Goal: Find specific page/section: Find specific page/section

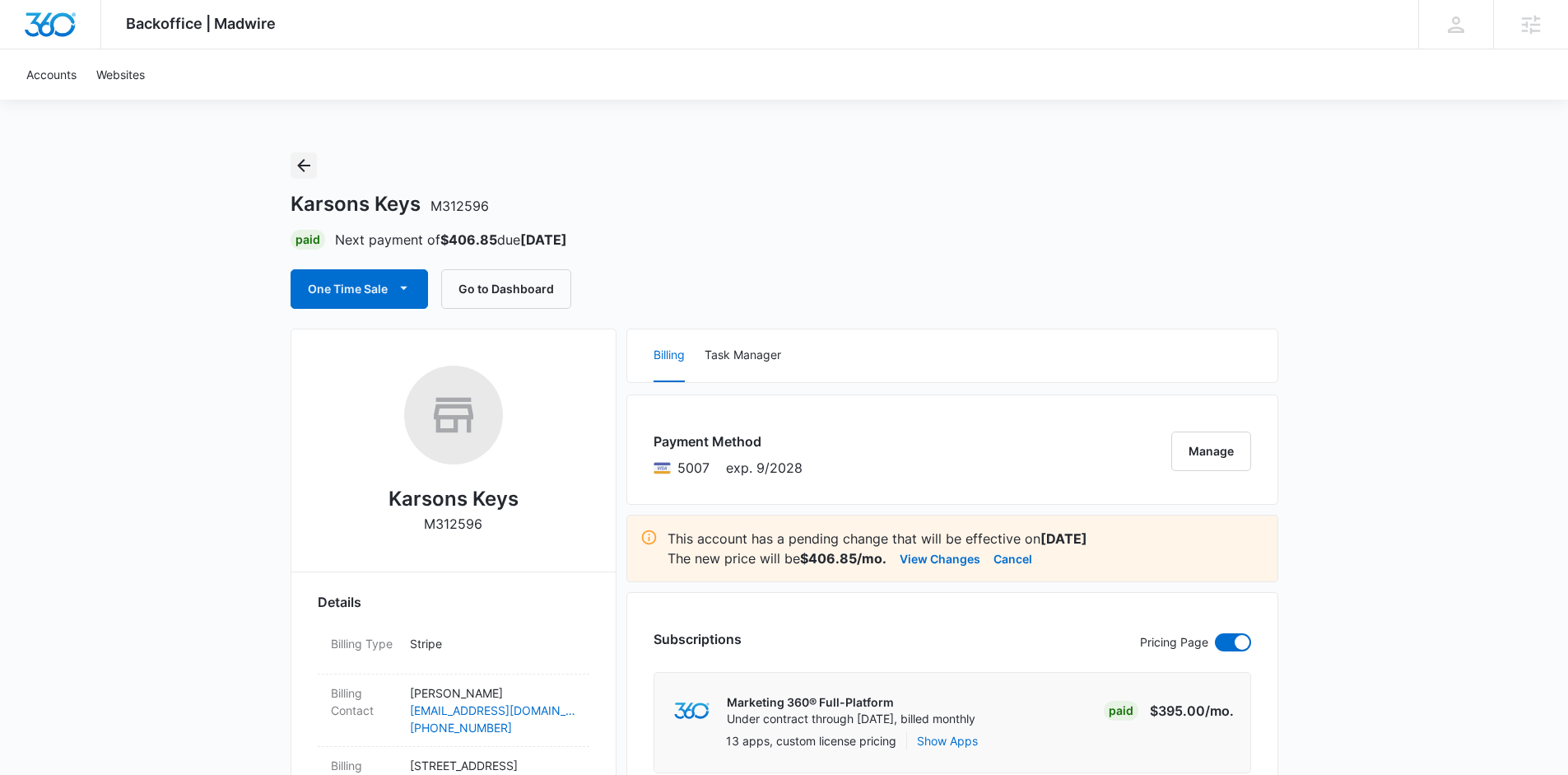
click at [305, 169] on icon "Back" at bounding box center [303, 165] width 20 height 20
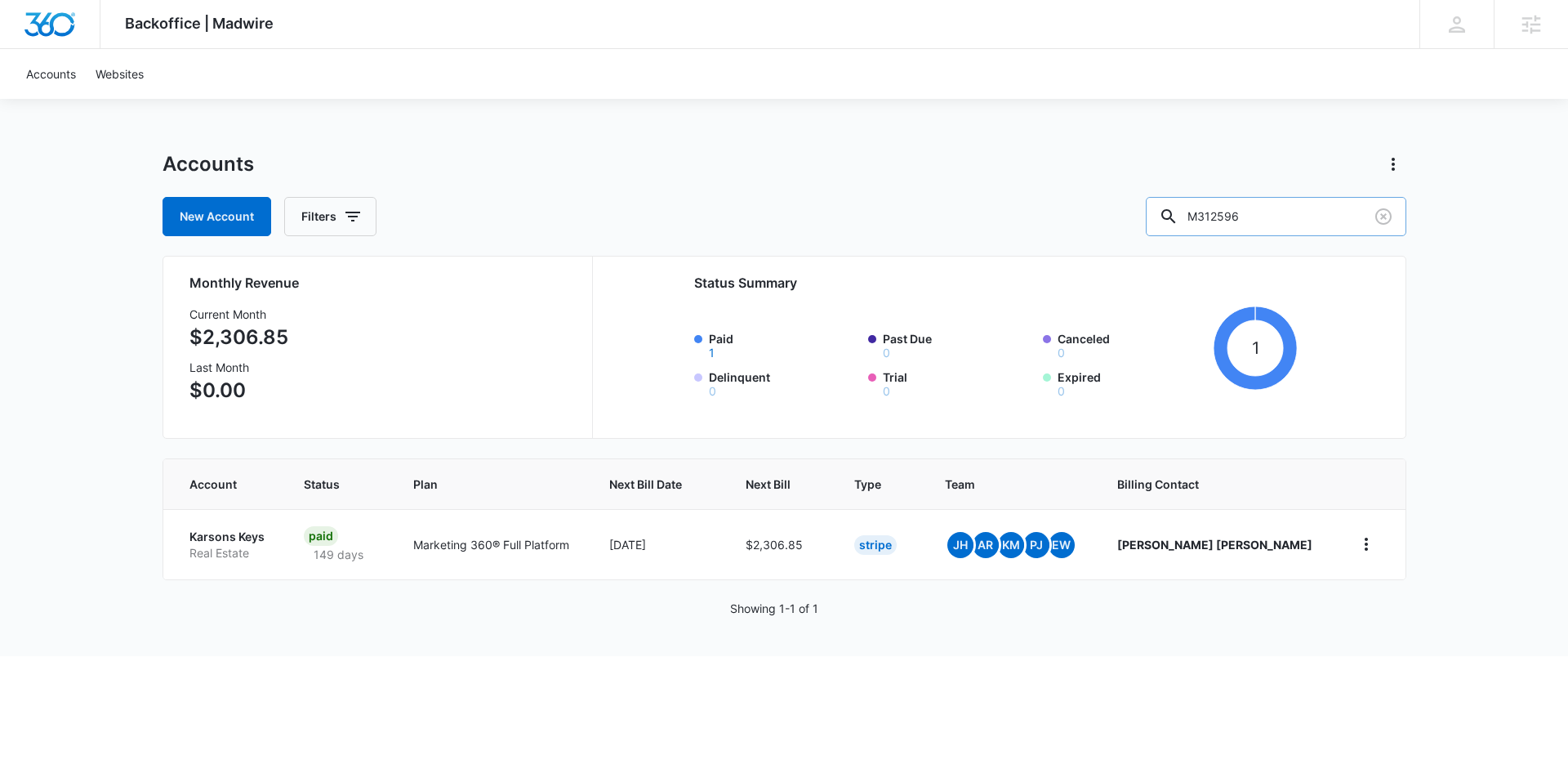
click at [1319, 198] on input "M312596" at bounding box center [1276, 217] width 260 height 39
click at [1311, 216] on input "M312596" at bounding box center [1276, 217] width 260 height 39
paste input "7512"
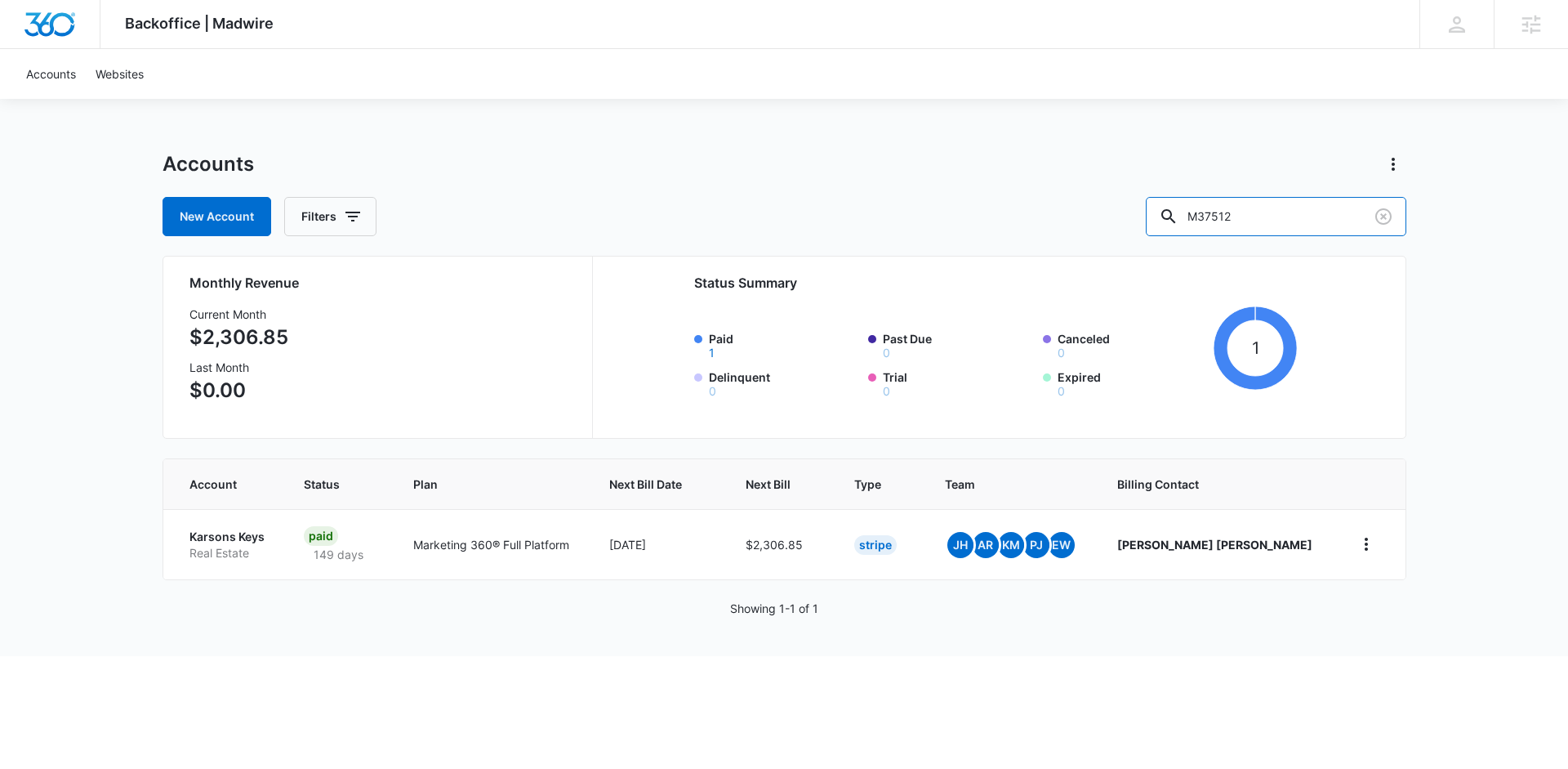
type input "M37512"
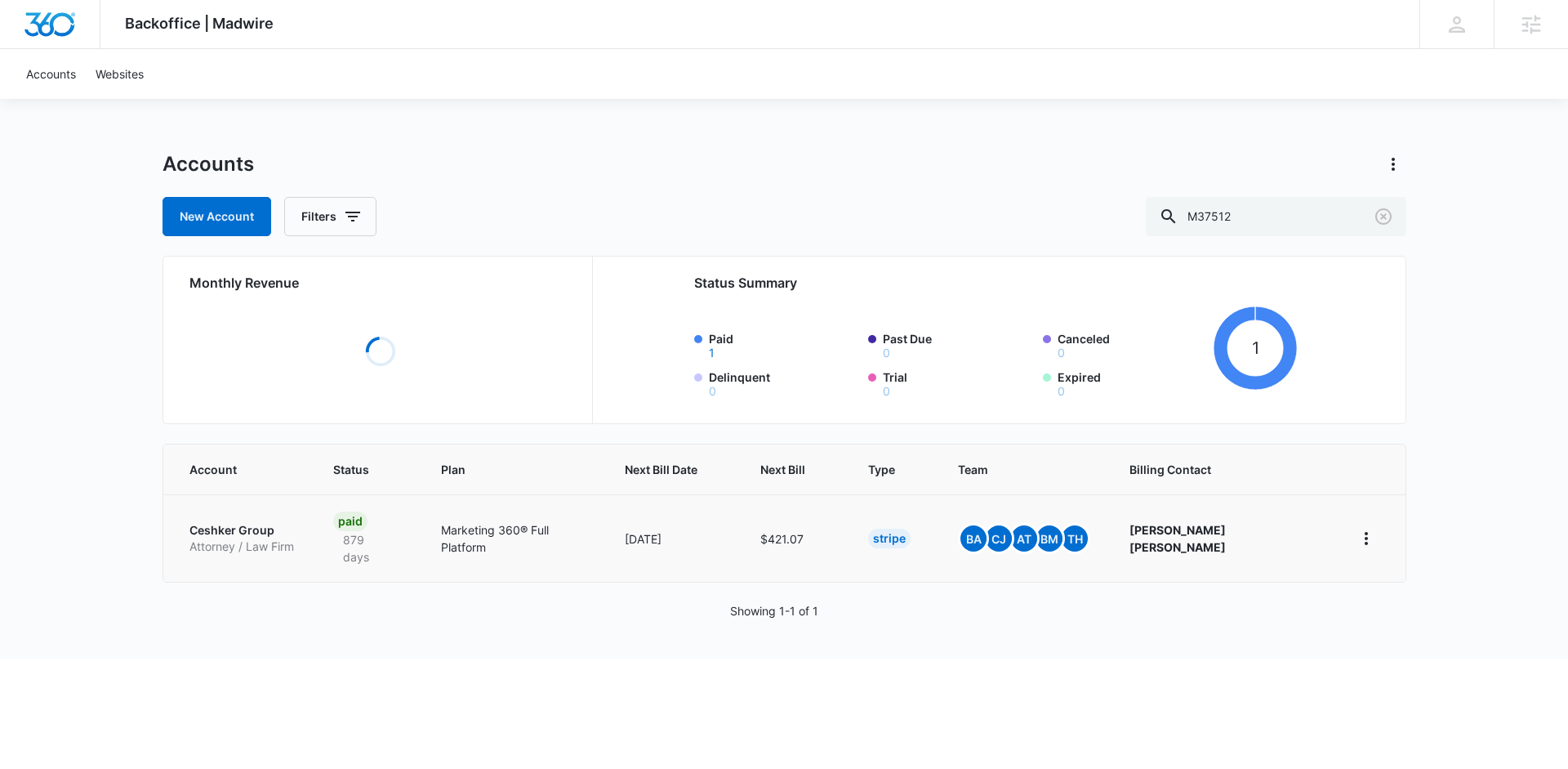
click at [246, 538] on p "Attorney / Law Firm" at bounding box center [242, 547] width 104 height 17
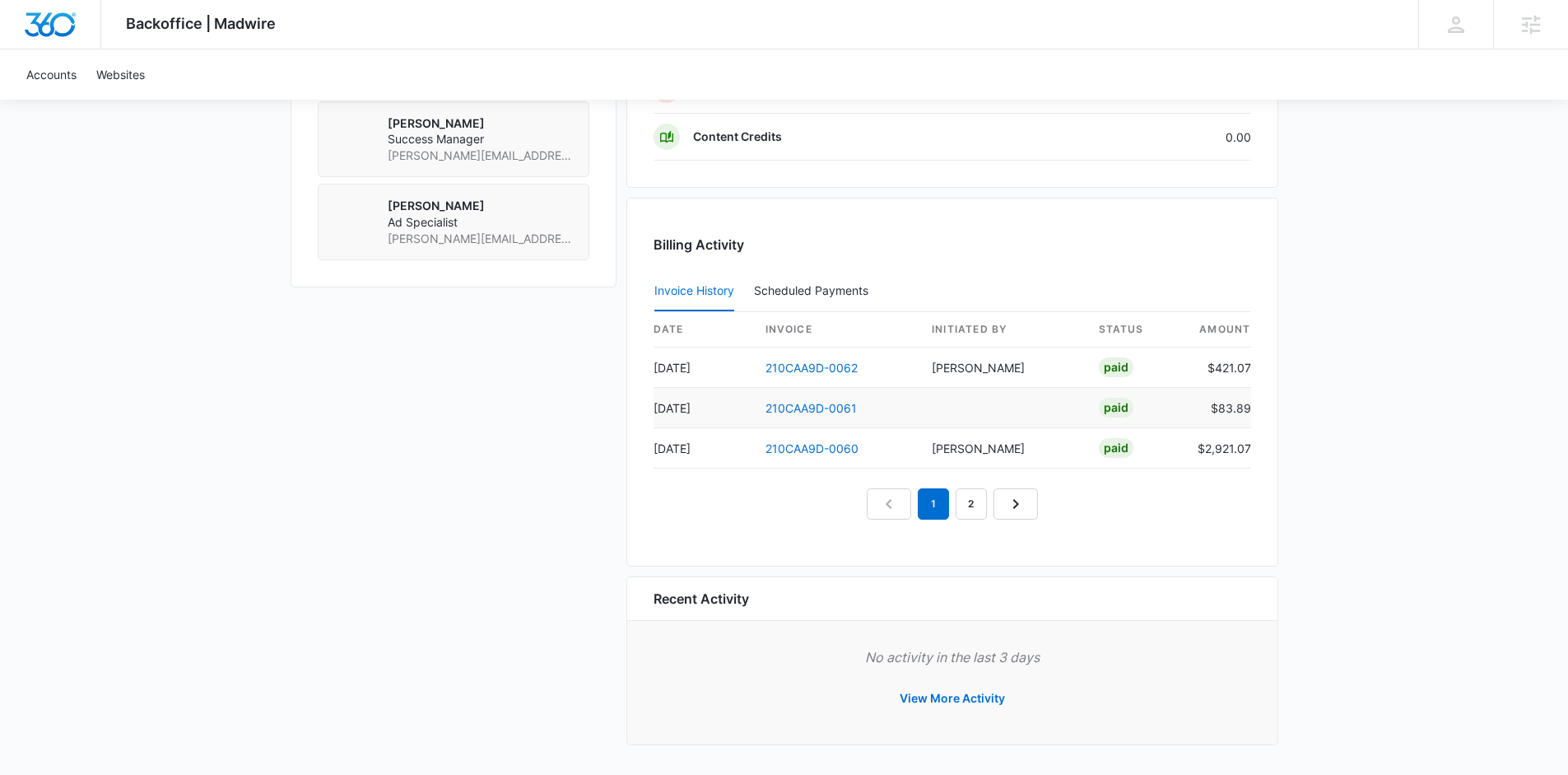
scroll to position [1500, 0]
click at [816, 363] on link "210CAA9D-0062" at bounding box center [811, 365] width 92 height 14
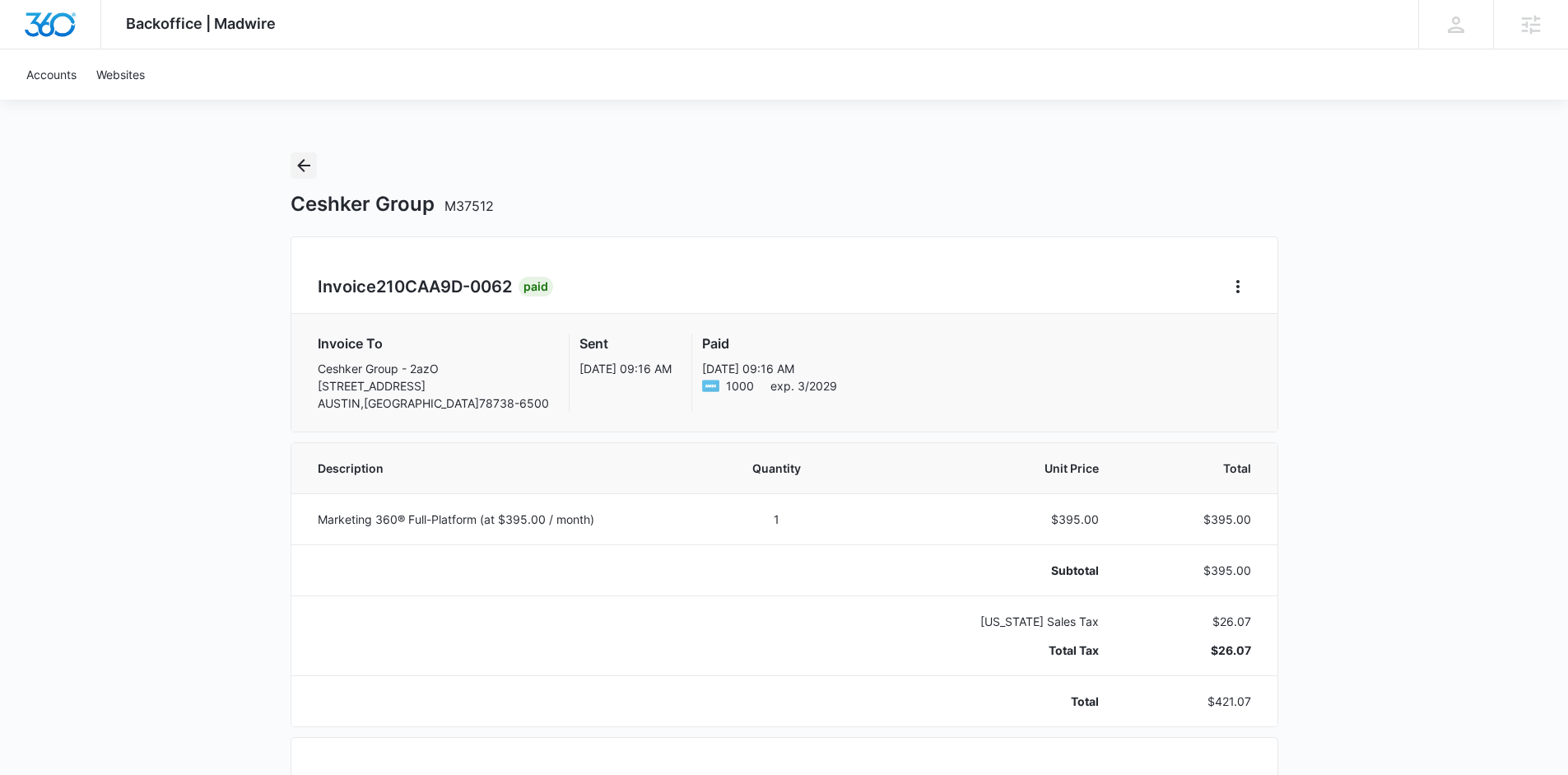
click at [306, 168] on icon "Back" at bounding box center [303, 165] width 20 height 20
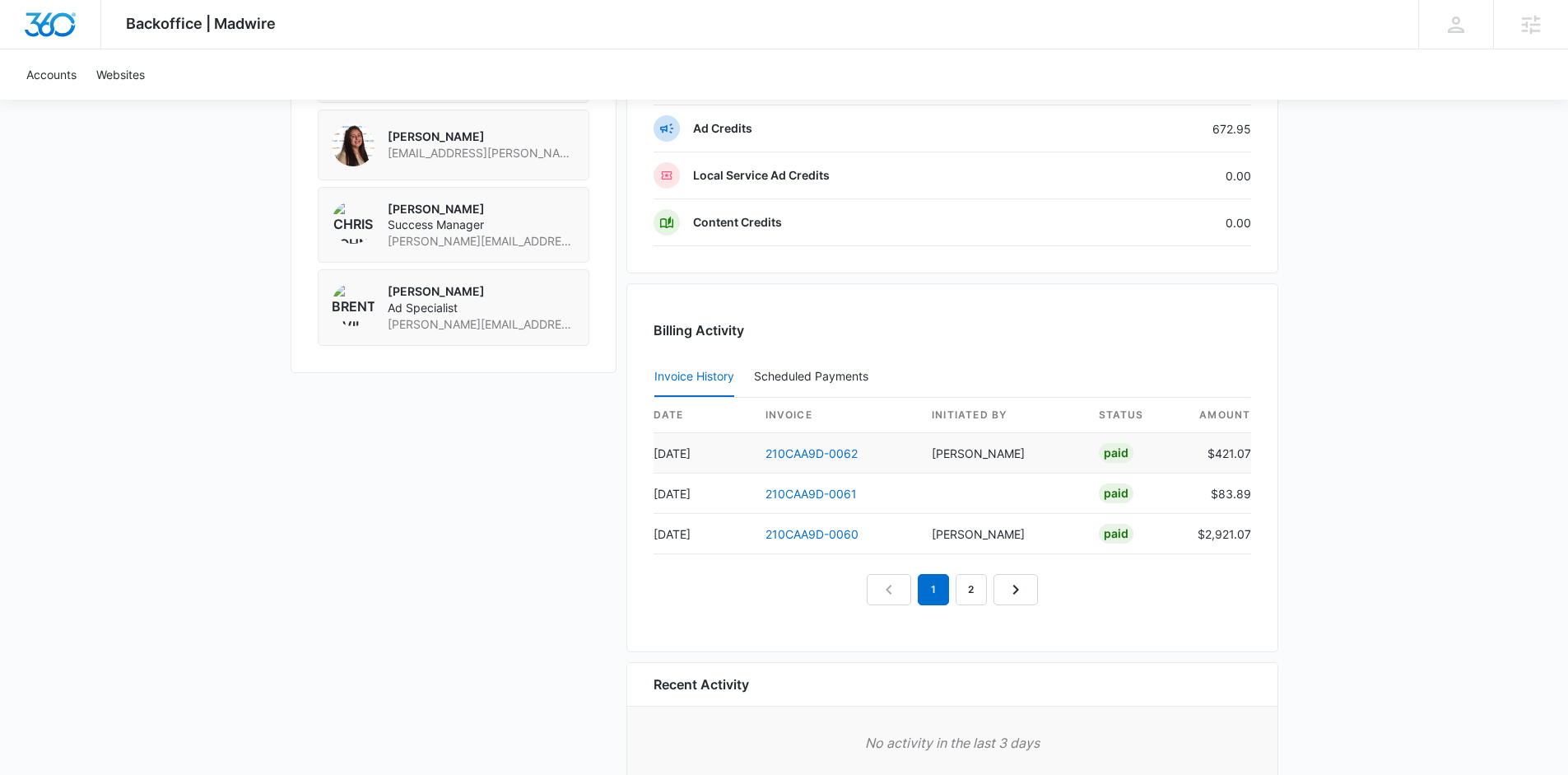
scroll to position [1500, 0]
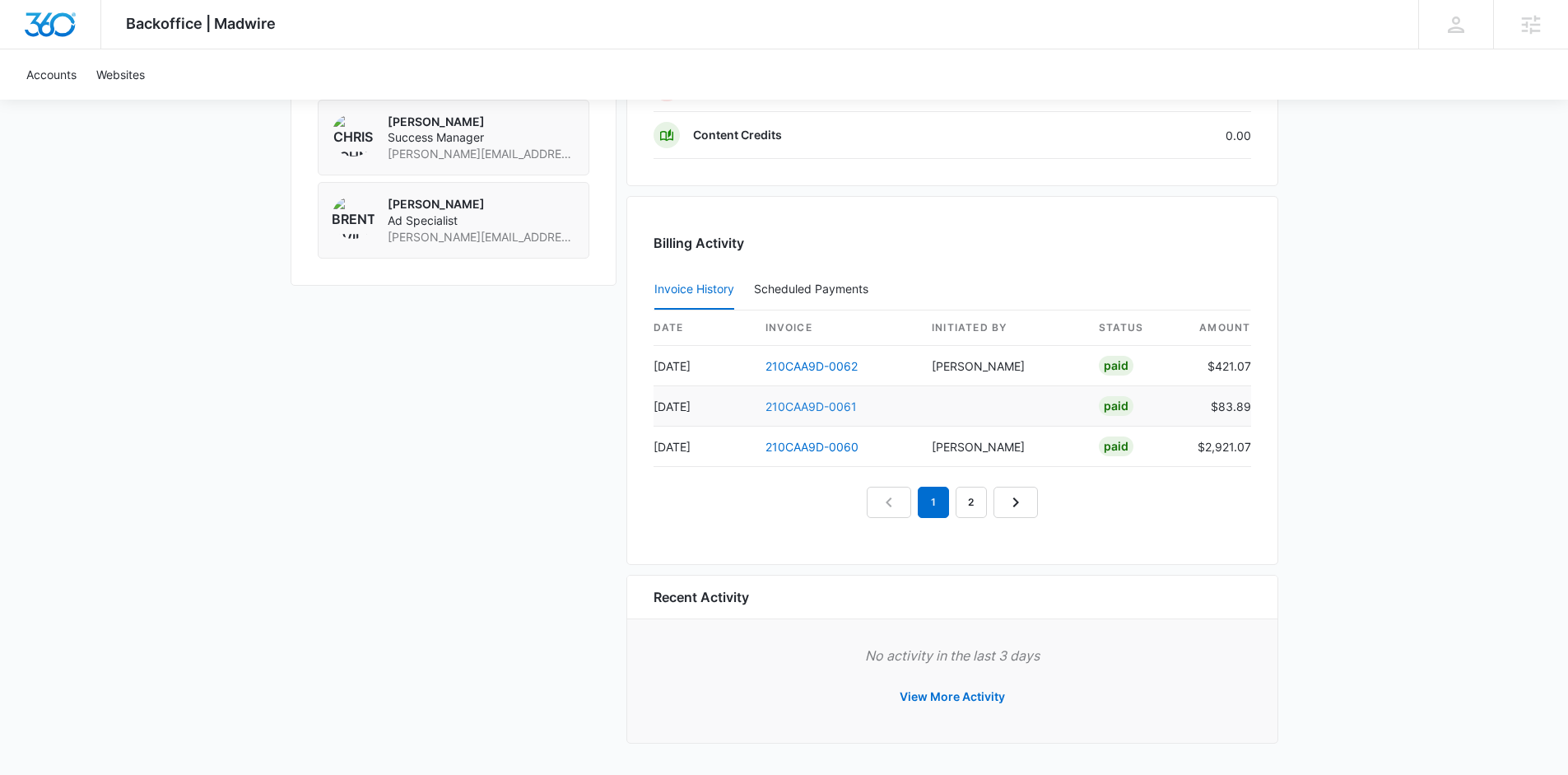
click at [830, 407] on link "210CAA9D-0061" at bounding box center [811, 406] width 92 height 14
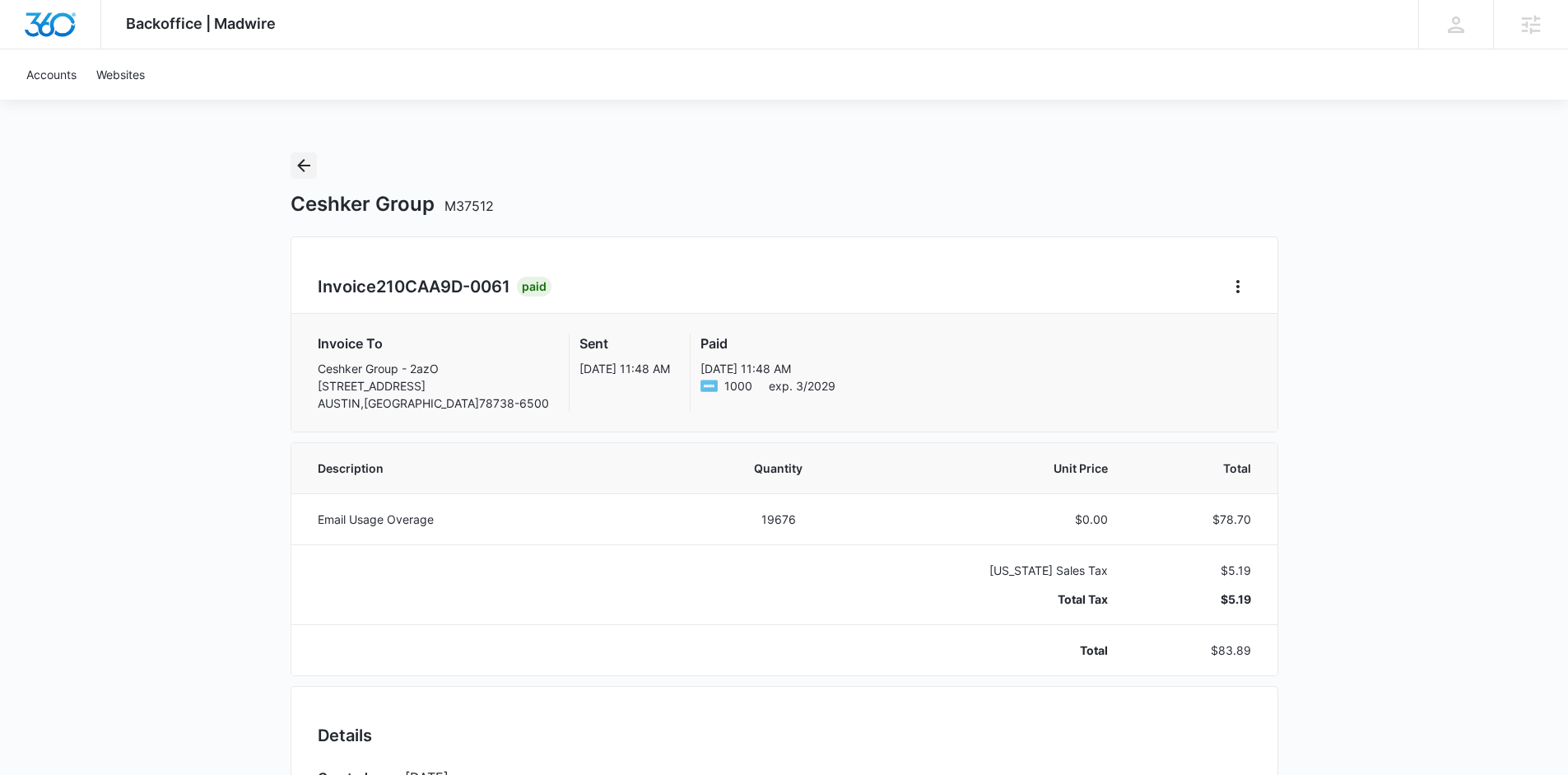
click at [307, 166] on icon "Back" at bounding box center [303, 165] width 20 height 20
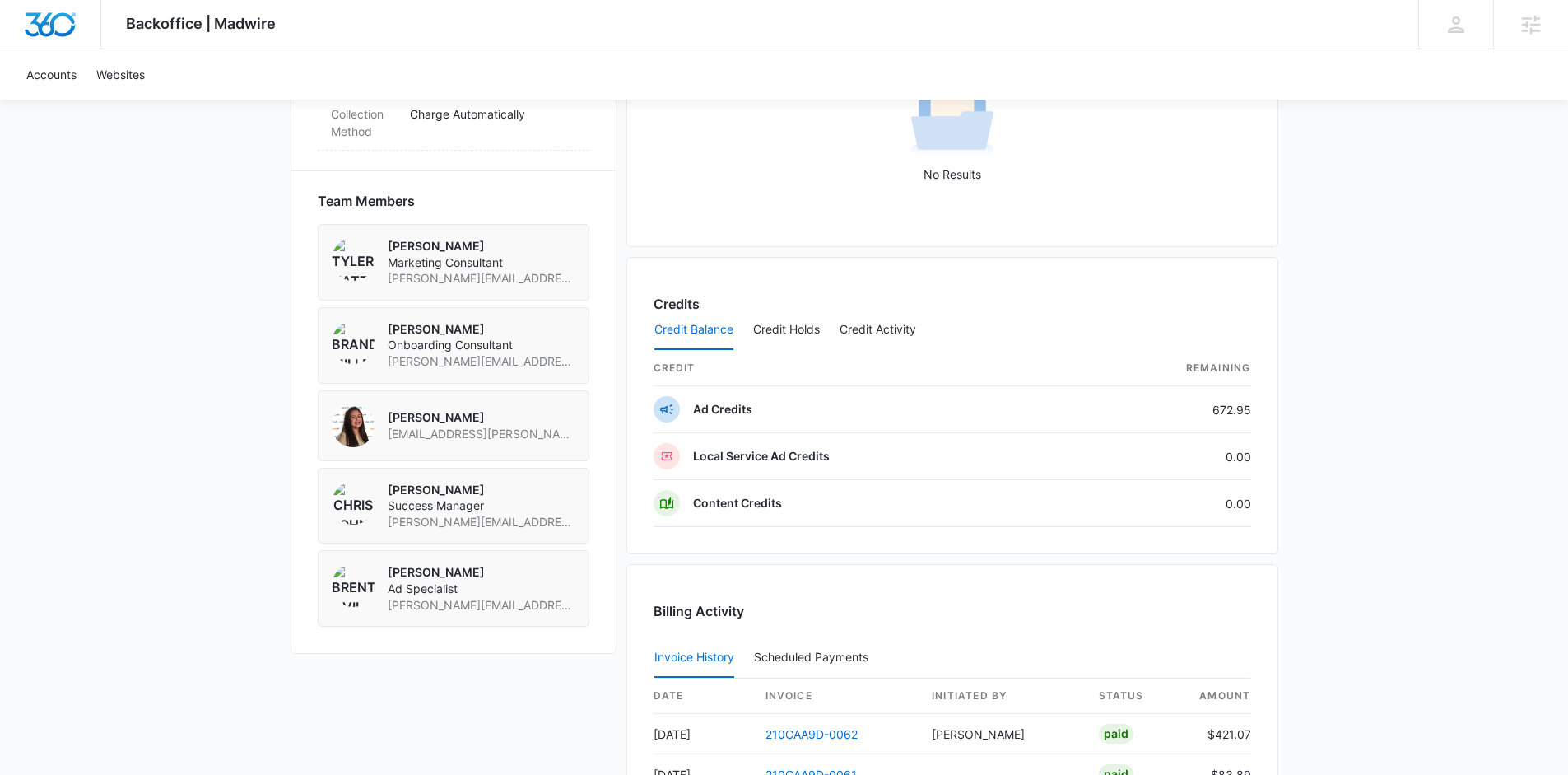
scroll to position [1399, 0]
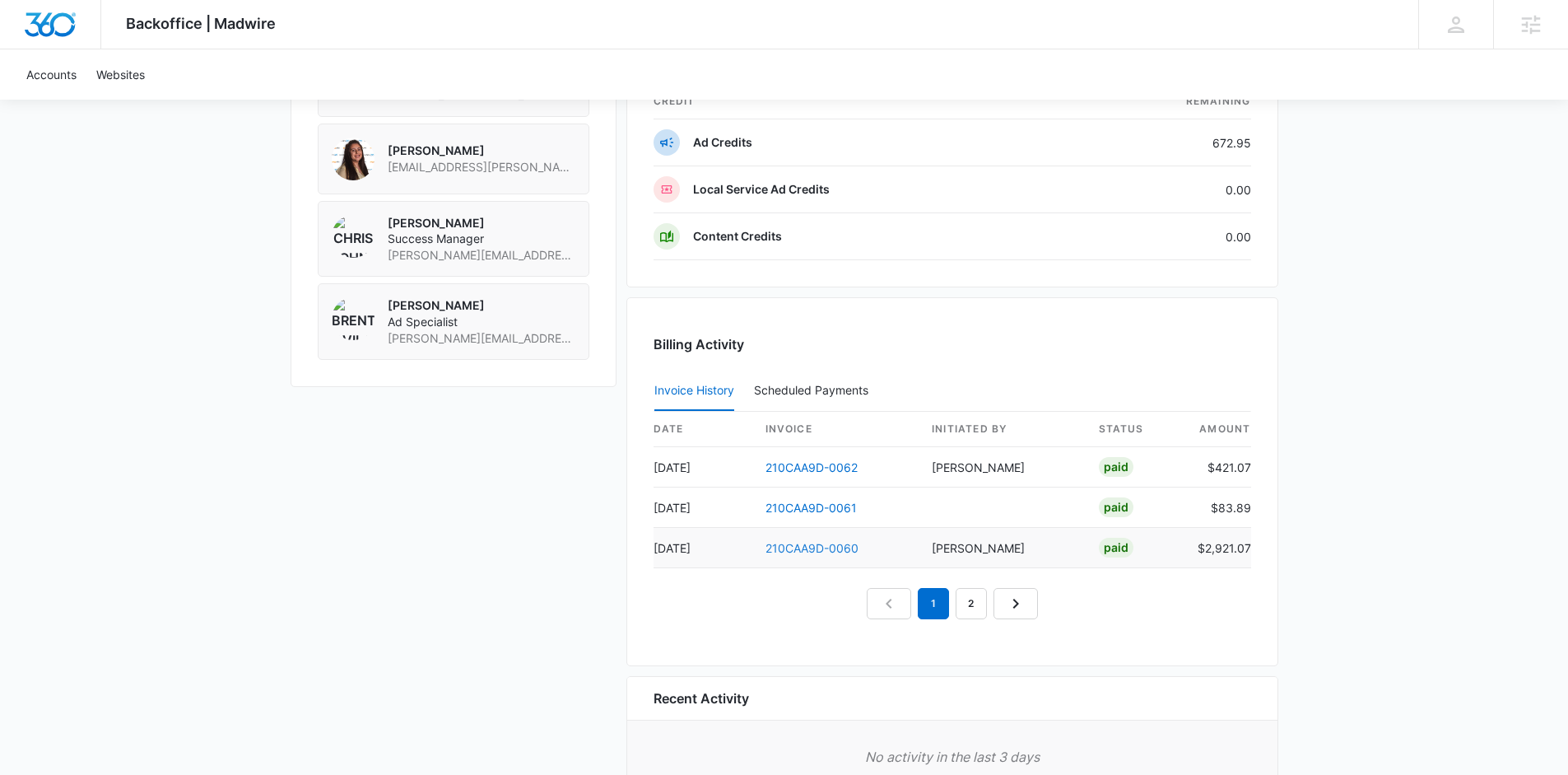
click at [796, 545] on link "210CAA9D-0060" at bounding box center [811, 547] width 93 height 14
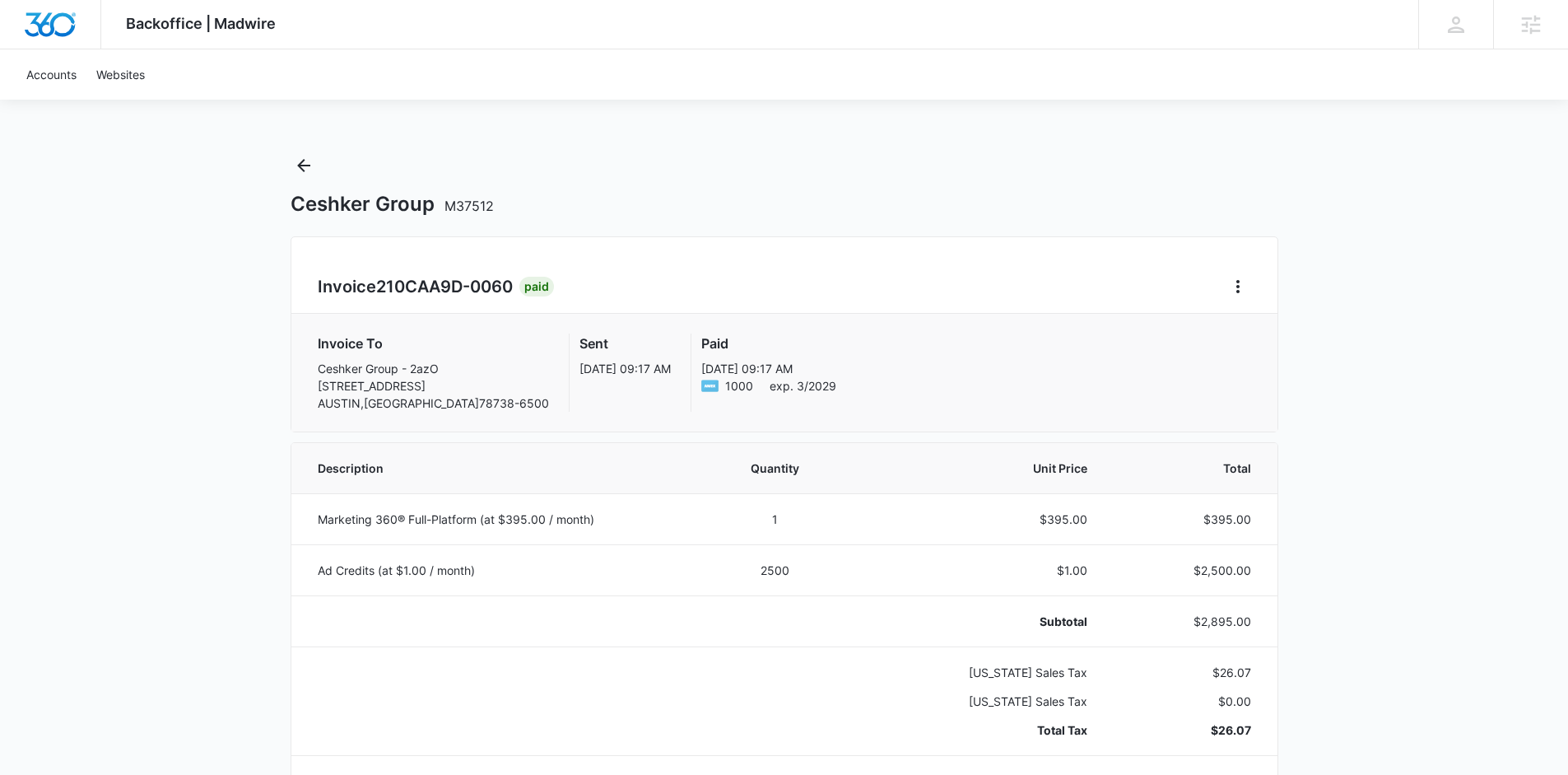
click at [321, 161] on div "Ceshker Group M37512" at bounding box center [784, 185] width 987 height 65
click at [317, 165] on div "Ceshker Group M37512" at bounding box center [784, 185] width 987 height 65
click at [307, 165] on icon "Back" at bounding box center [303, 166] width 13 height 13
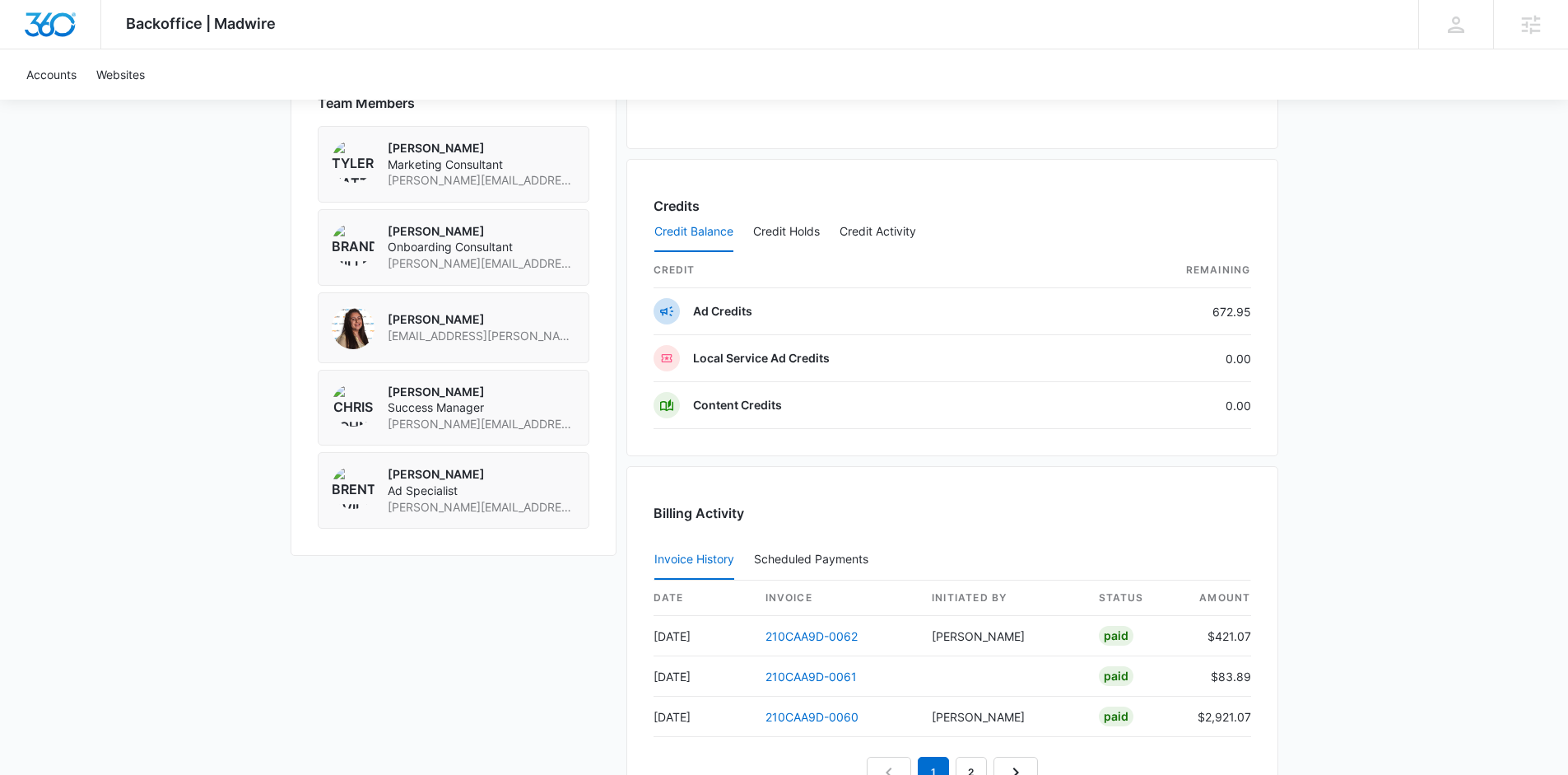
scroll to position [1500, 0]
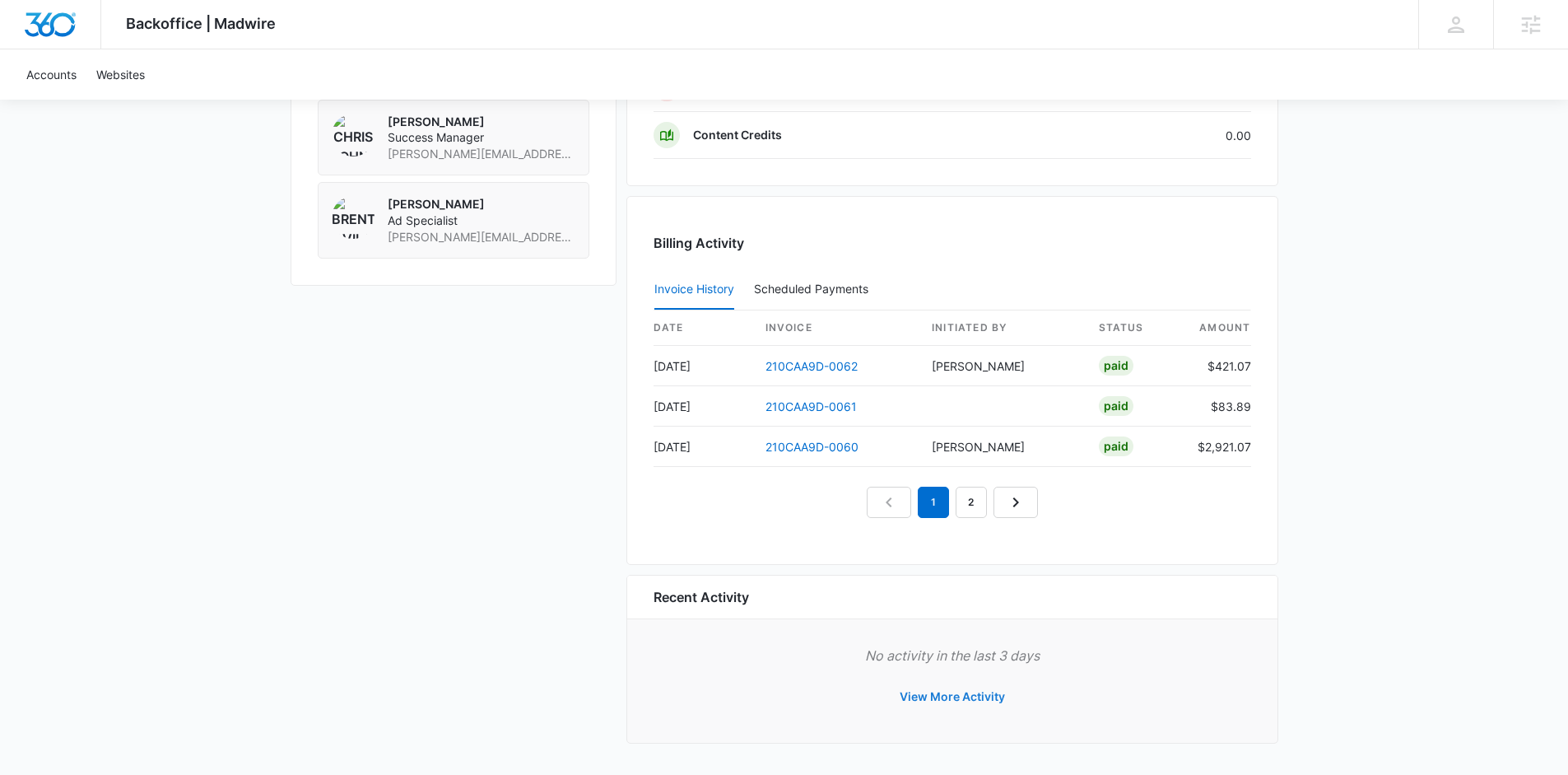
click at [925, 695] on button "View More Activity" at bounding box center [953, 696] width 139 height 39
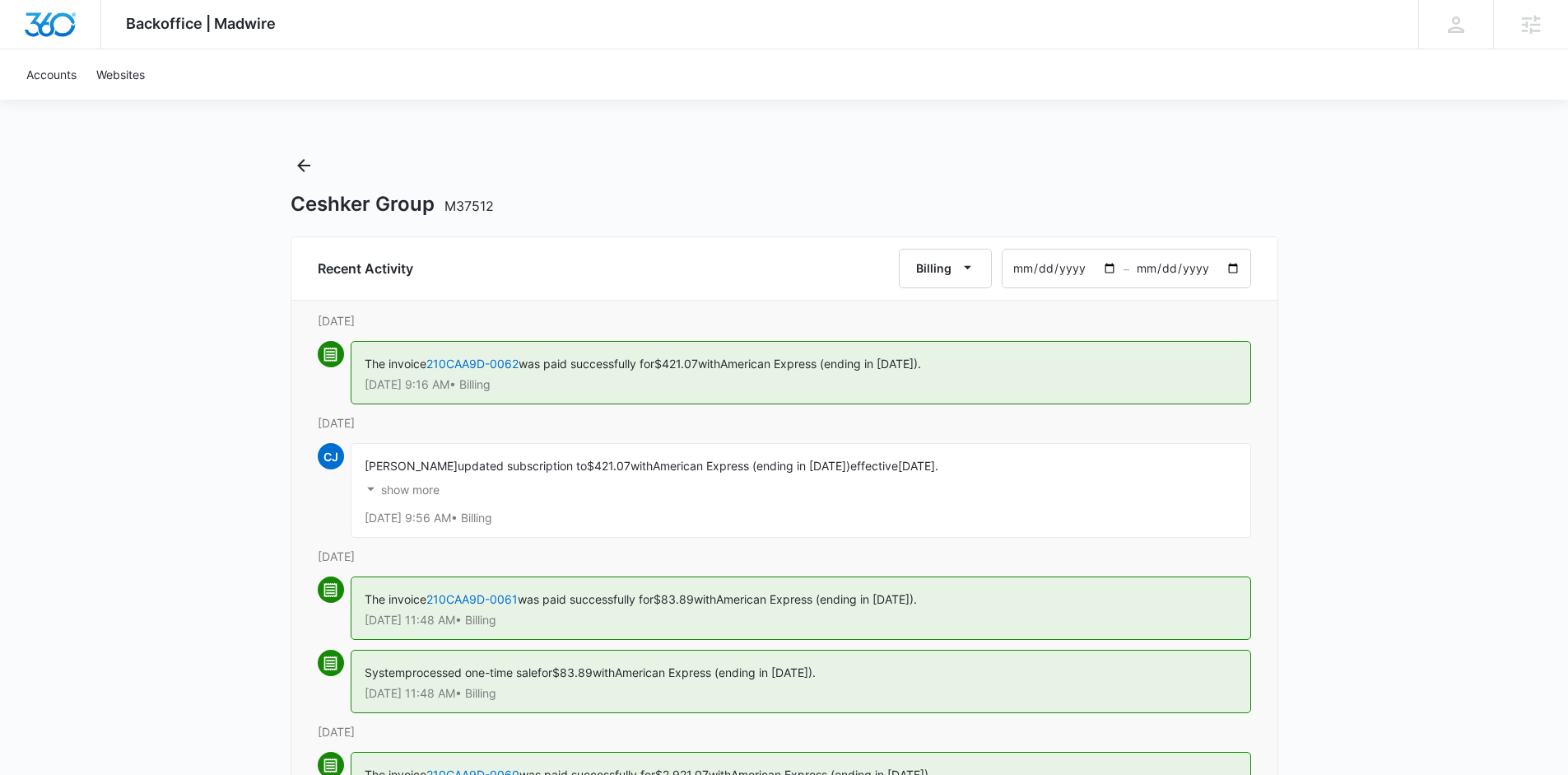
scroll to position [35, 0]
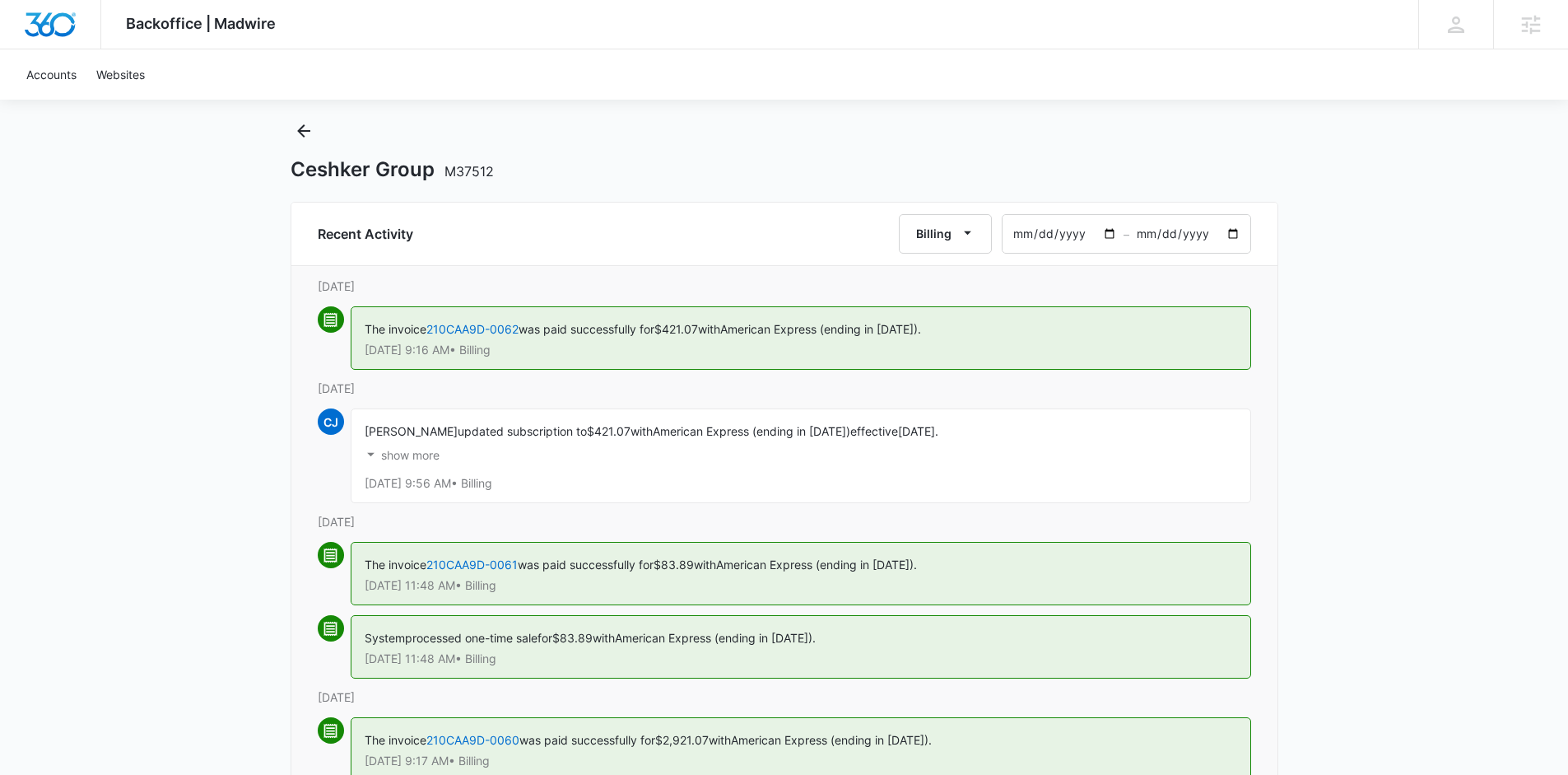
click at [411, 461] on p "show more" at bounding box center [410, 455] width 58 height 11
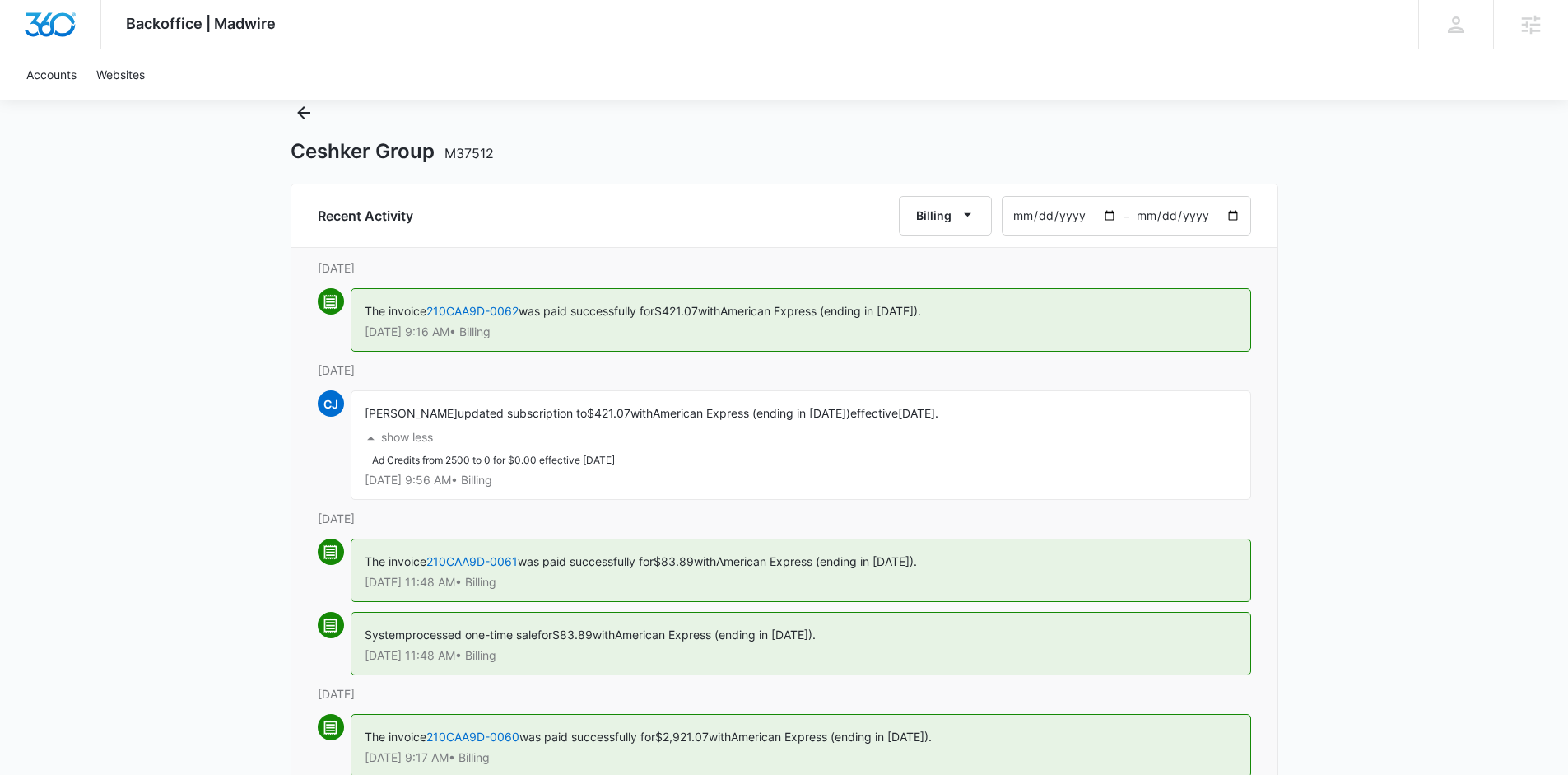
scroll to position [55, 0]
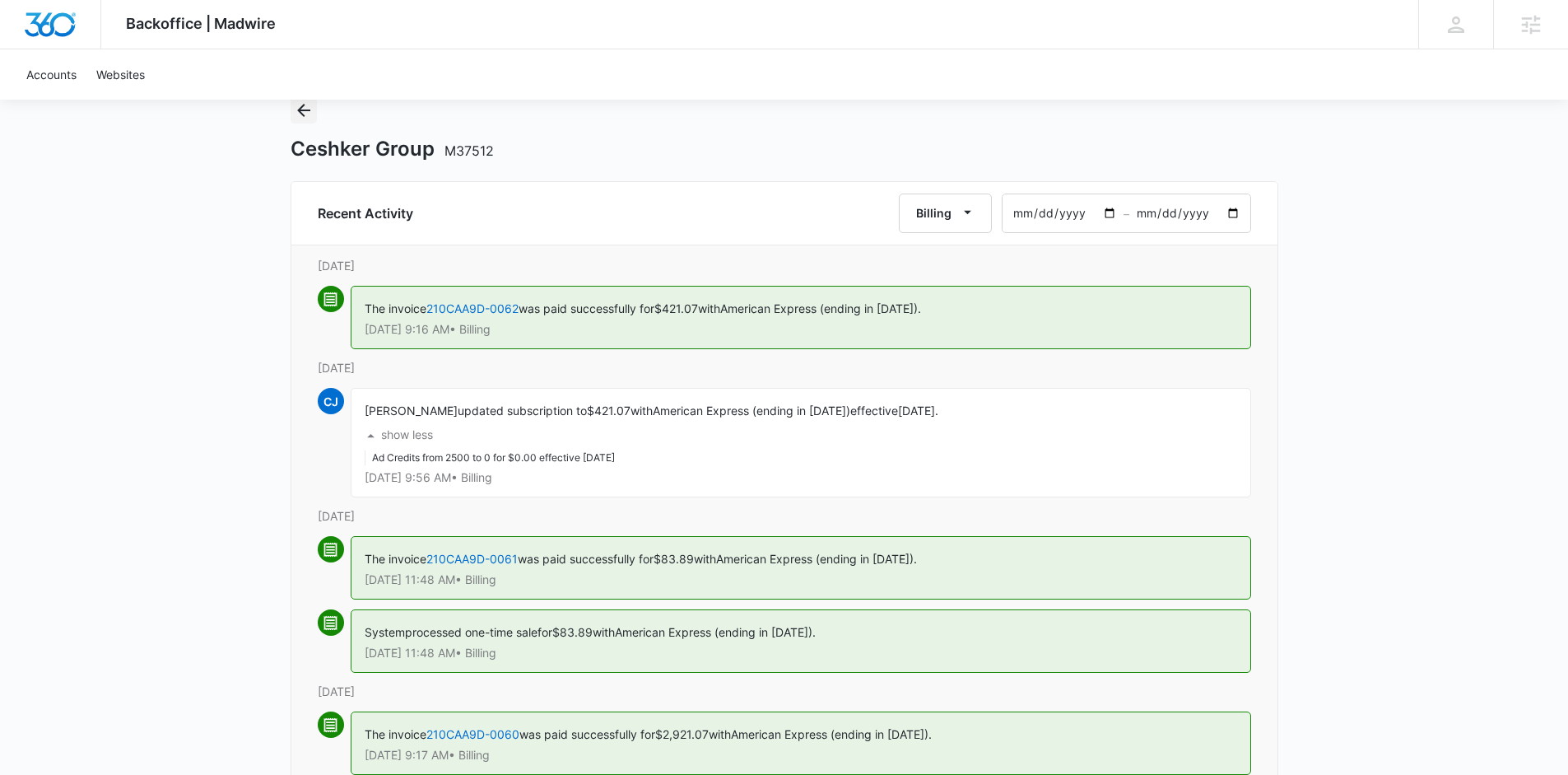
click at [304, 107] on icon "Back" at bounding box center [303, 110] width 20 height 20
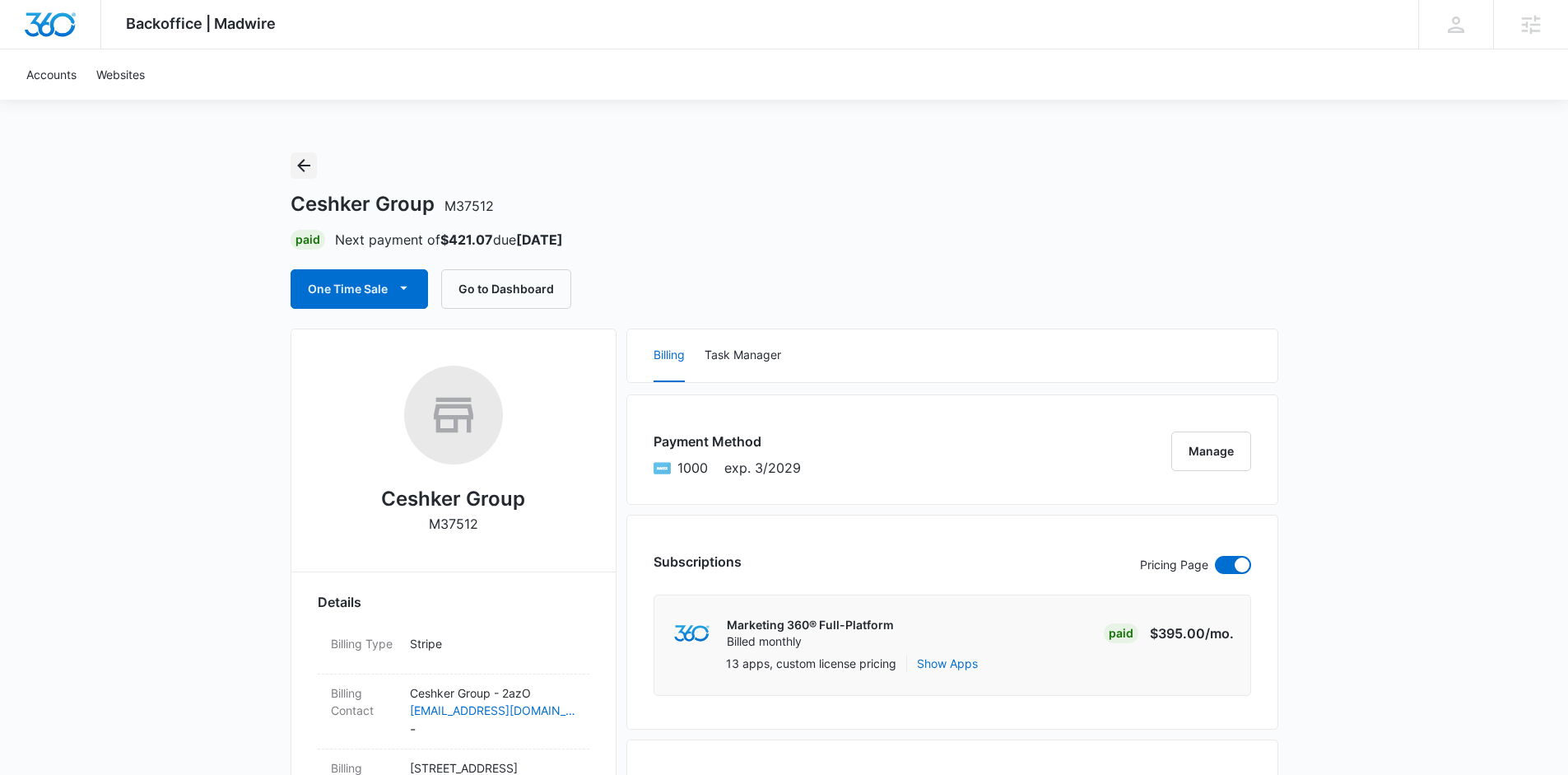
click at [311, 165] on icon "Back" at bounding box center [303, 165] width 20 height 20
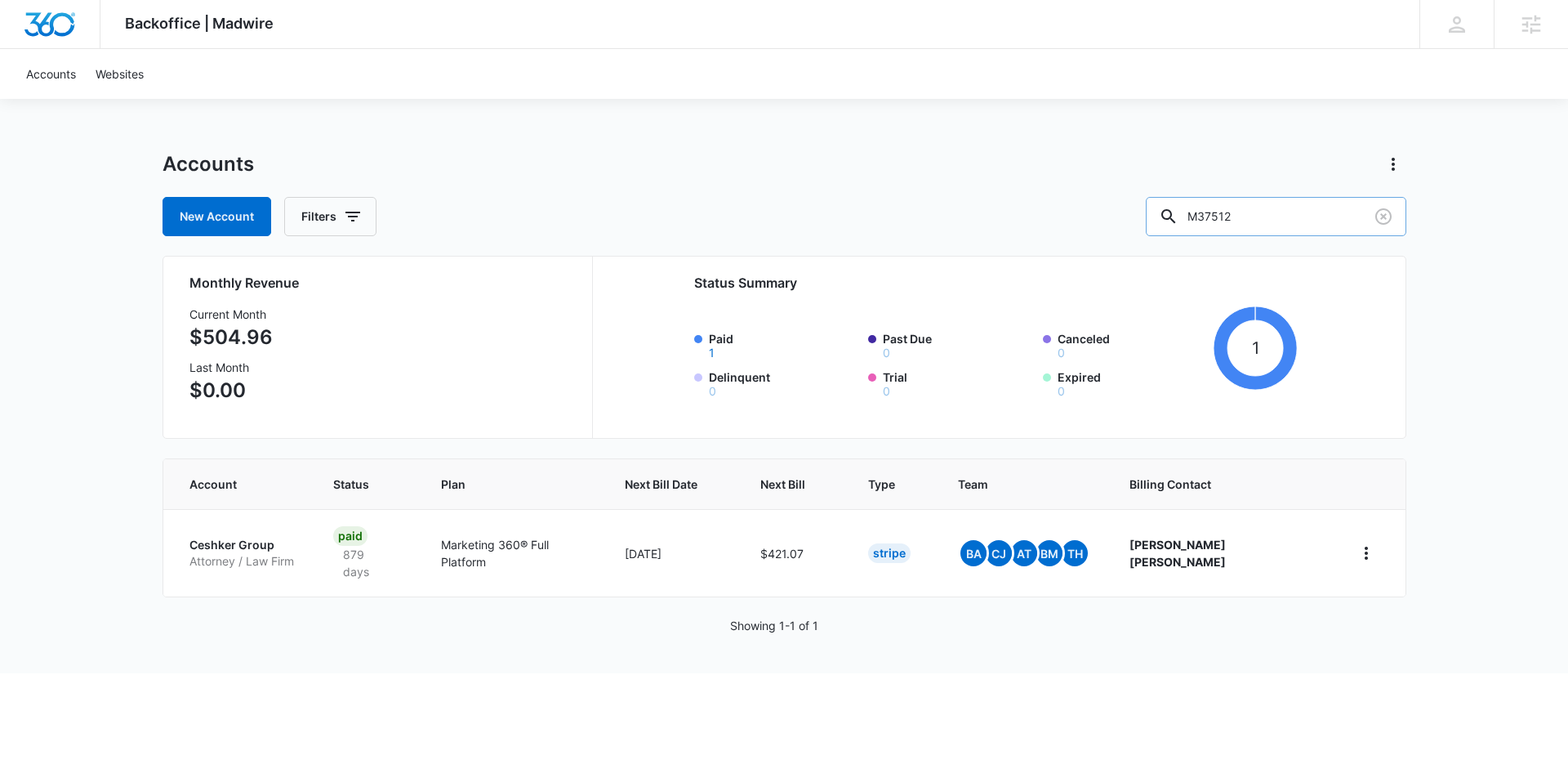
click at [1303, 227] on input "M37512" at bounding box center [1276, 217] width 260 height 39
click at [1302, 226] on input "M37512" at bounding box center [1276, 217] width 260 height 39
paste input "25601"
type input "M25601"
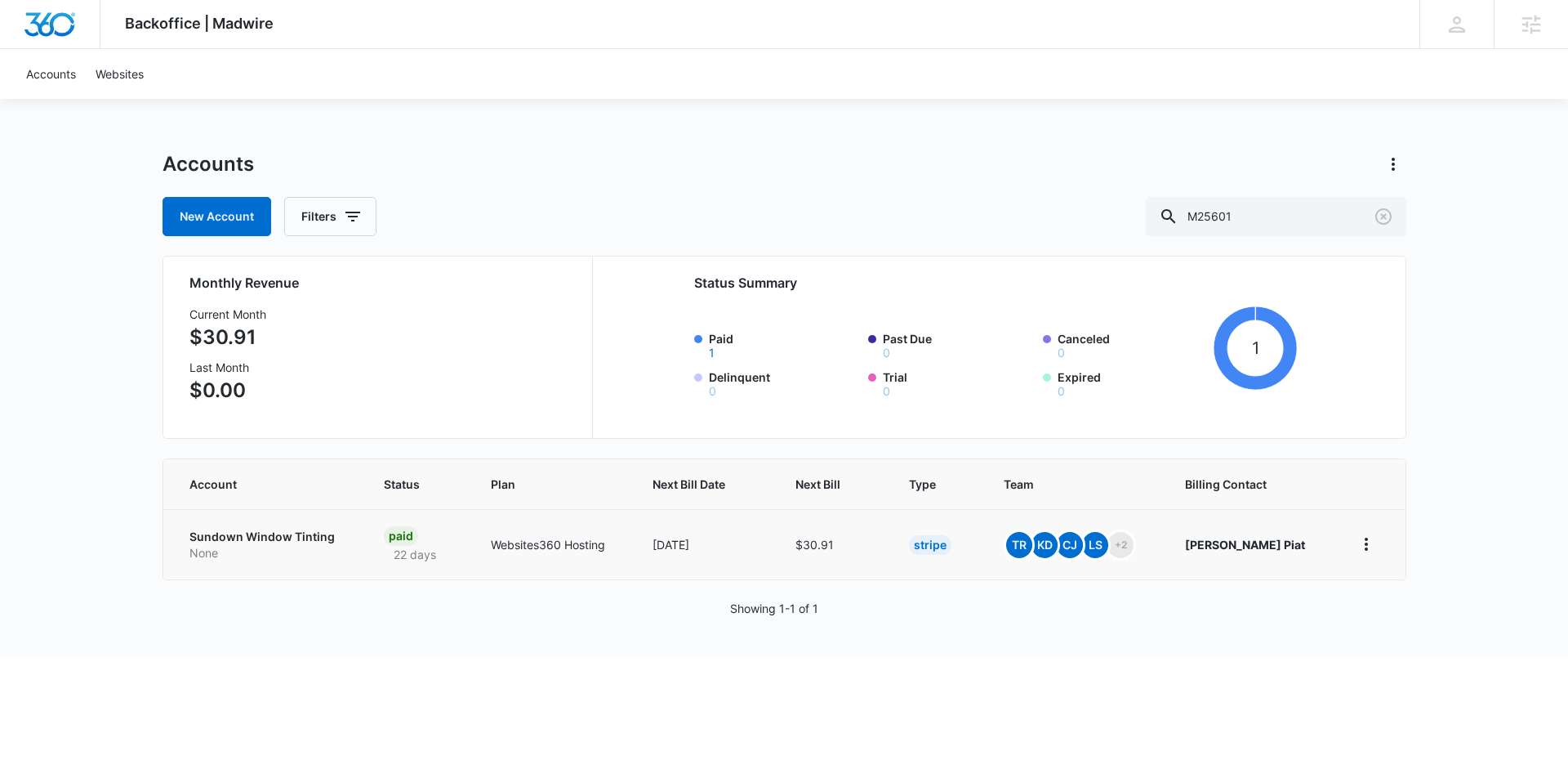
click at [283, 538] on p "Sundown Window Tinting" at bounding box center [268, 537] width 156 height 17
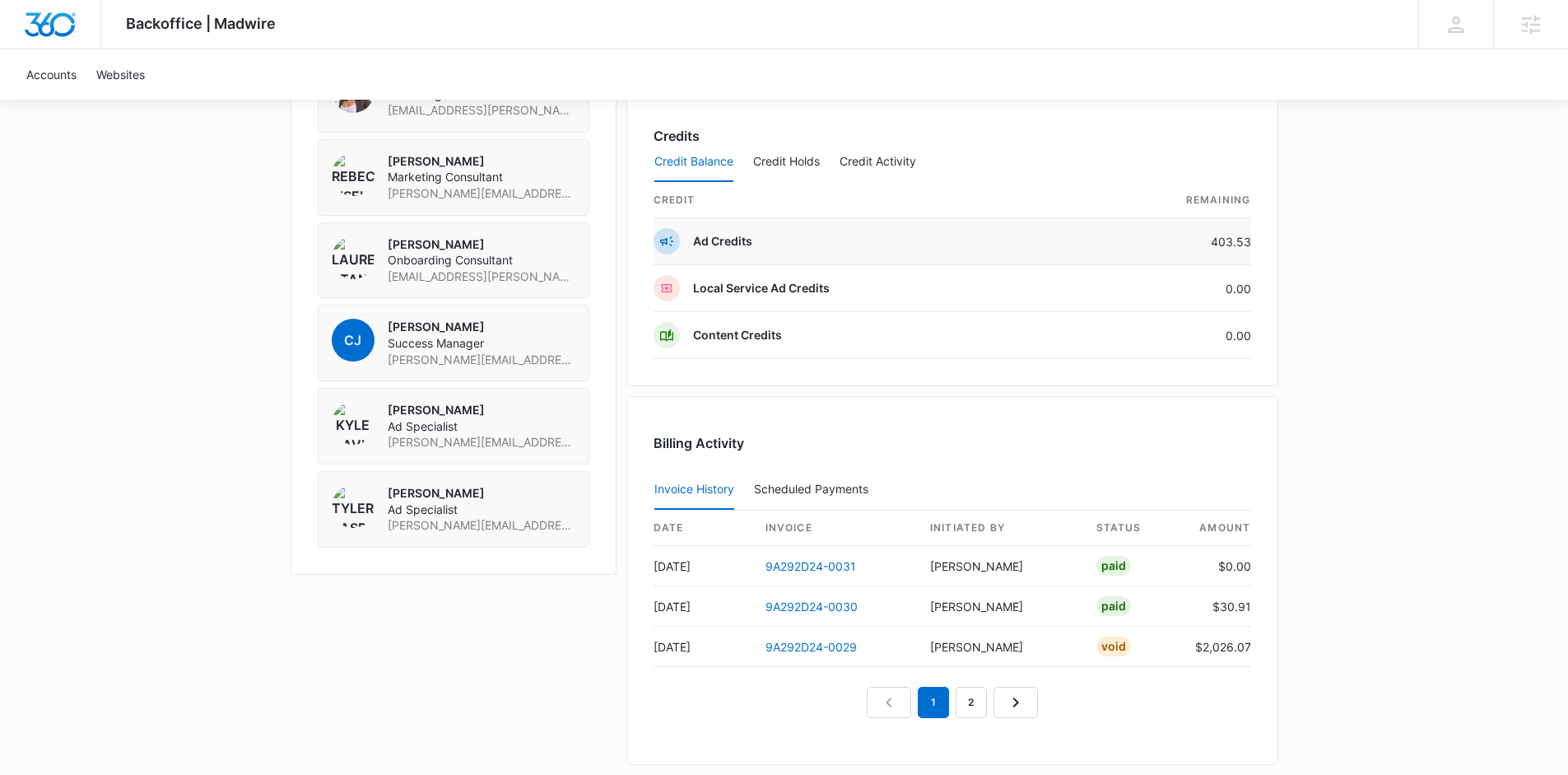
scroll to position [1474, 0]
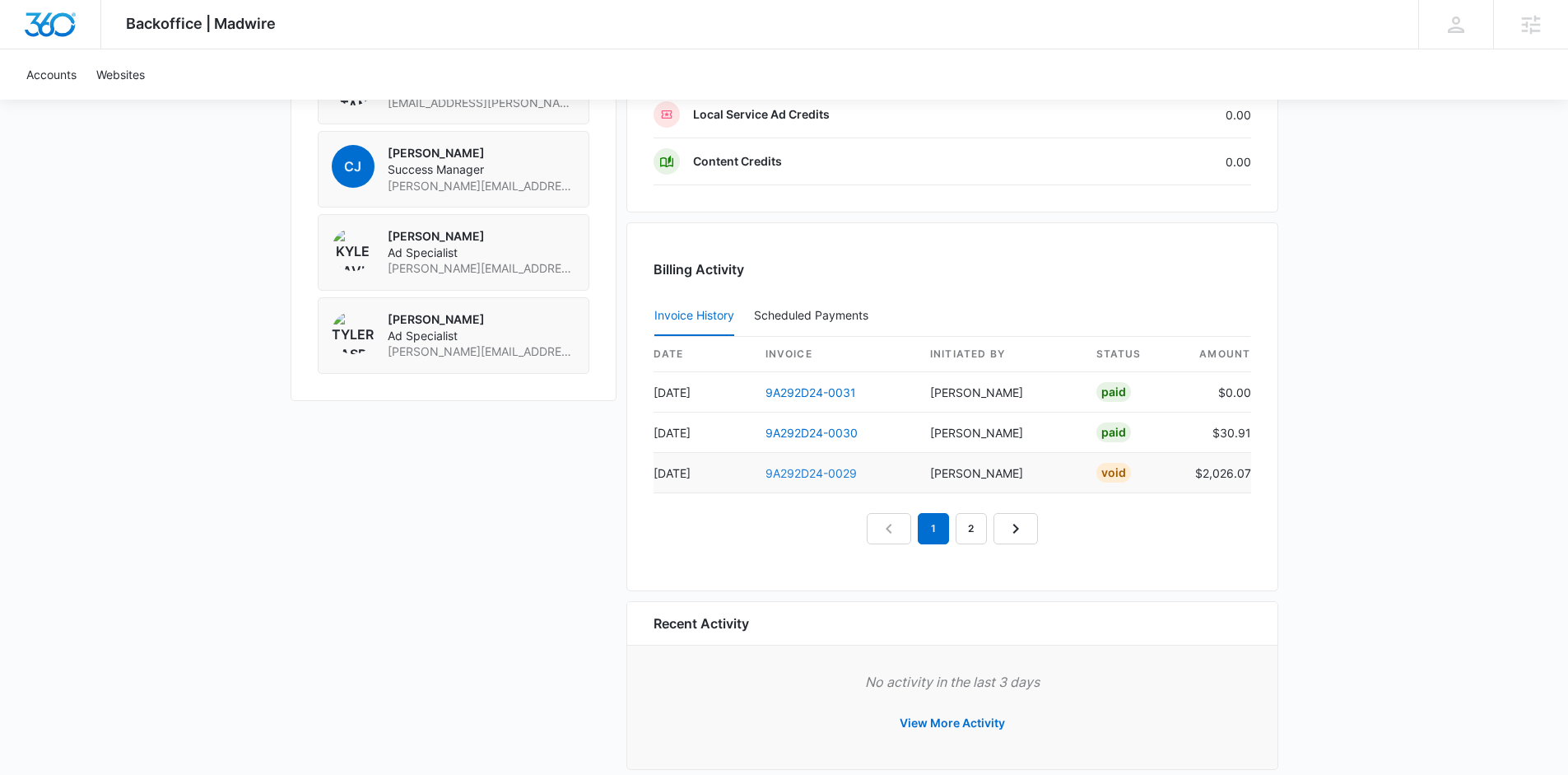
click at [809, 473] on link "9A292D24-0029" at bounding box center [811, 472] width 92 height 14
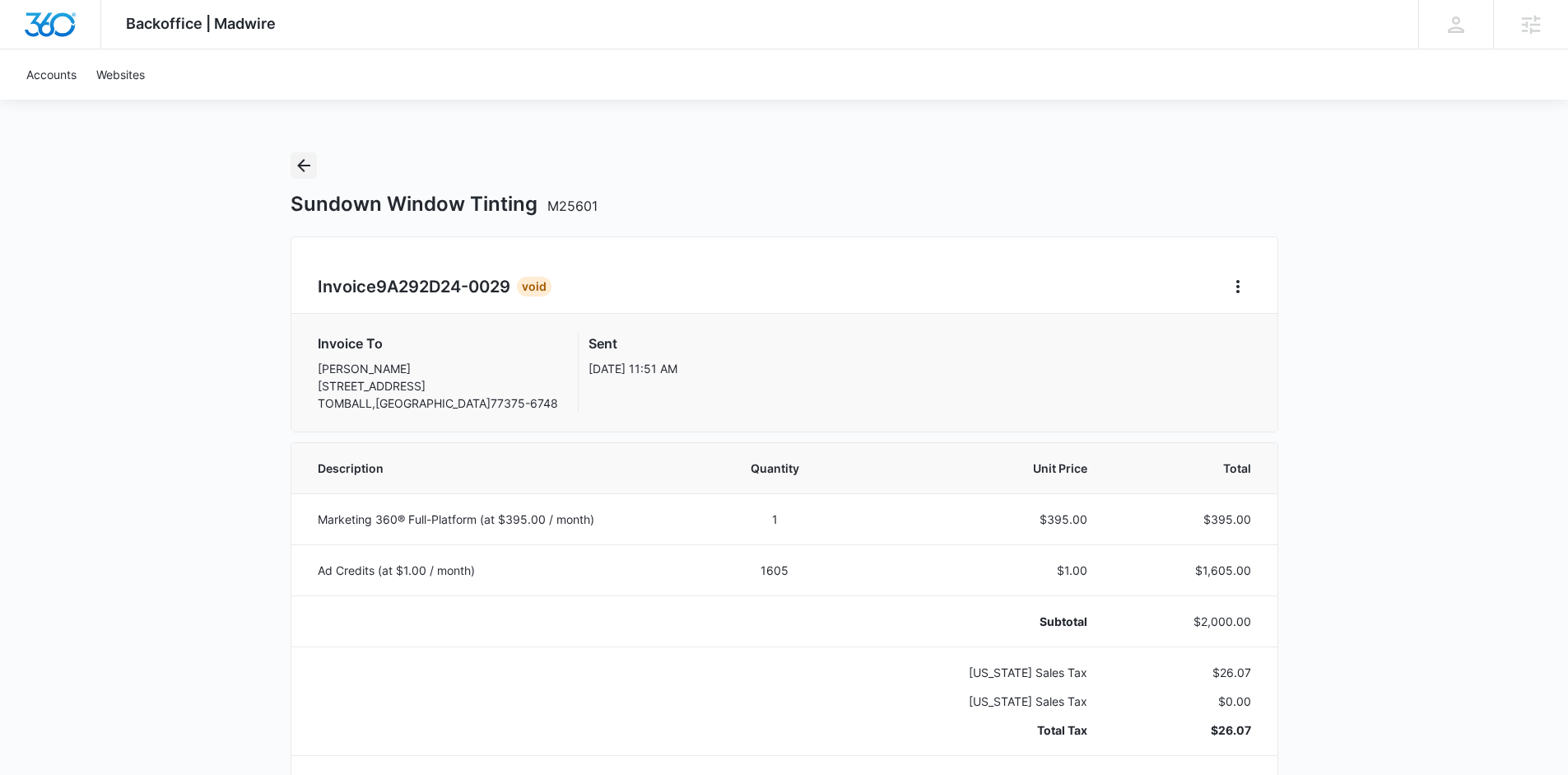
click at [294, 161] on icon "Back" at bounding box center [303, 165] width 20 height 20
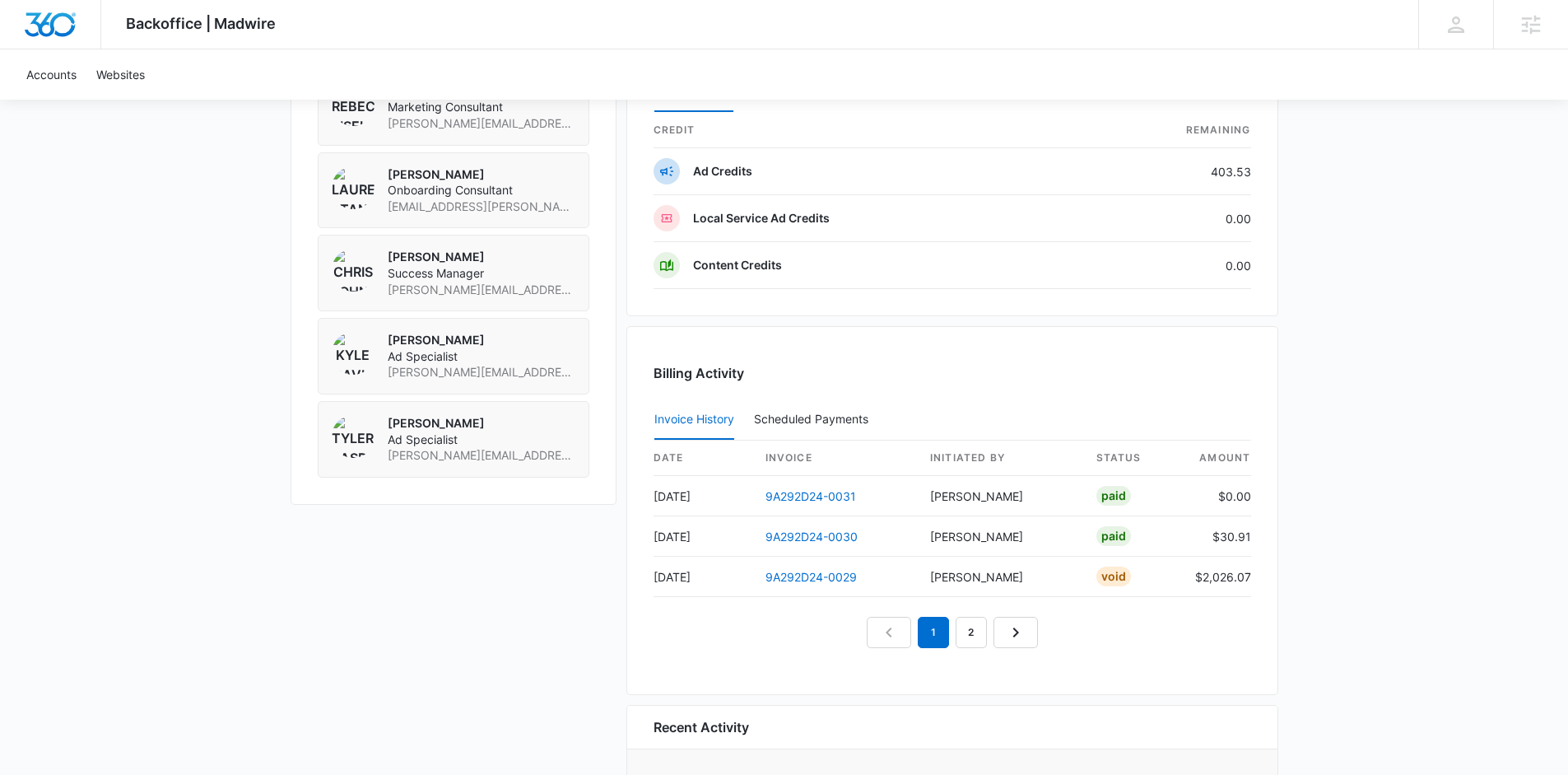
scroll to position [1500, 0]
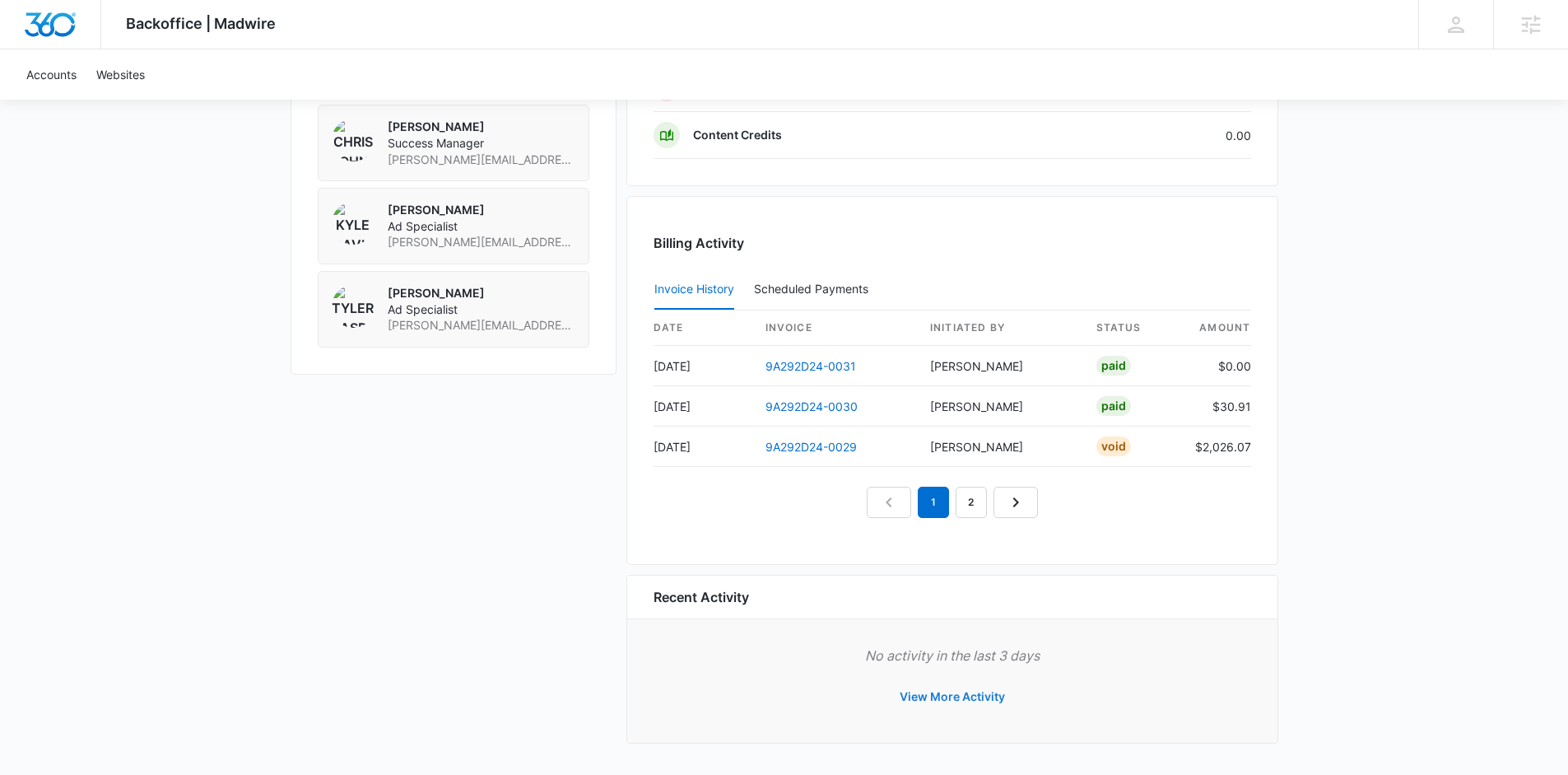
click at [966, 695] on button "View More Activity" at bounding box center [953, 696] width 139 height 39
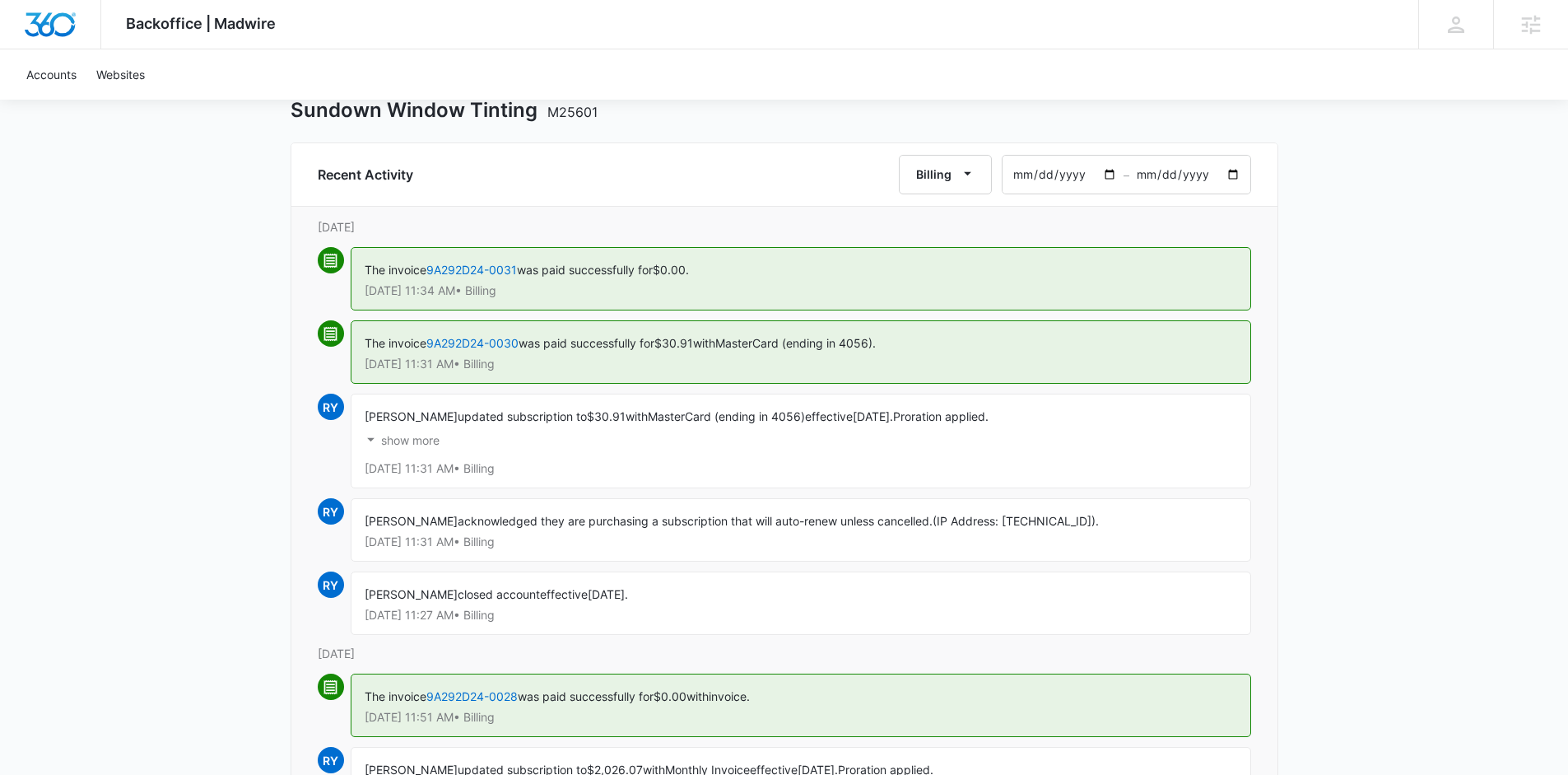
scroll to position [104, 0]
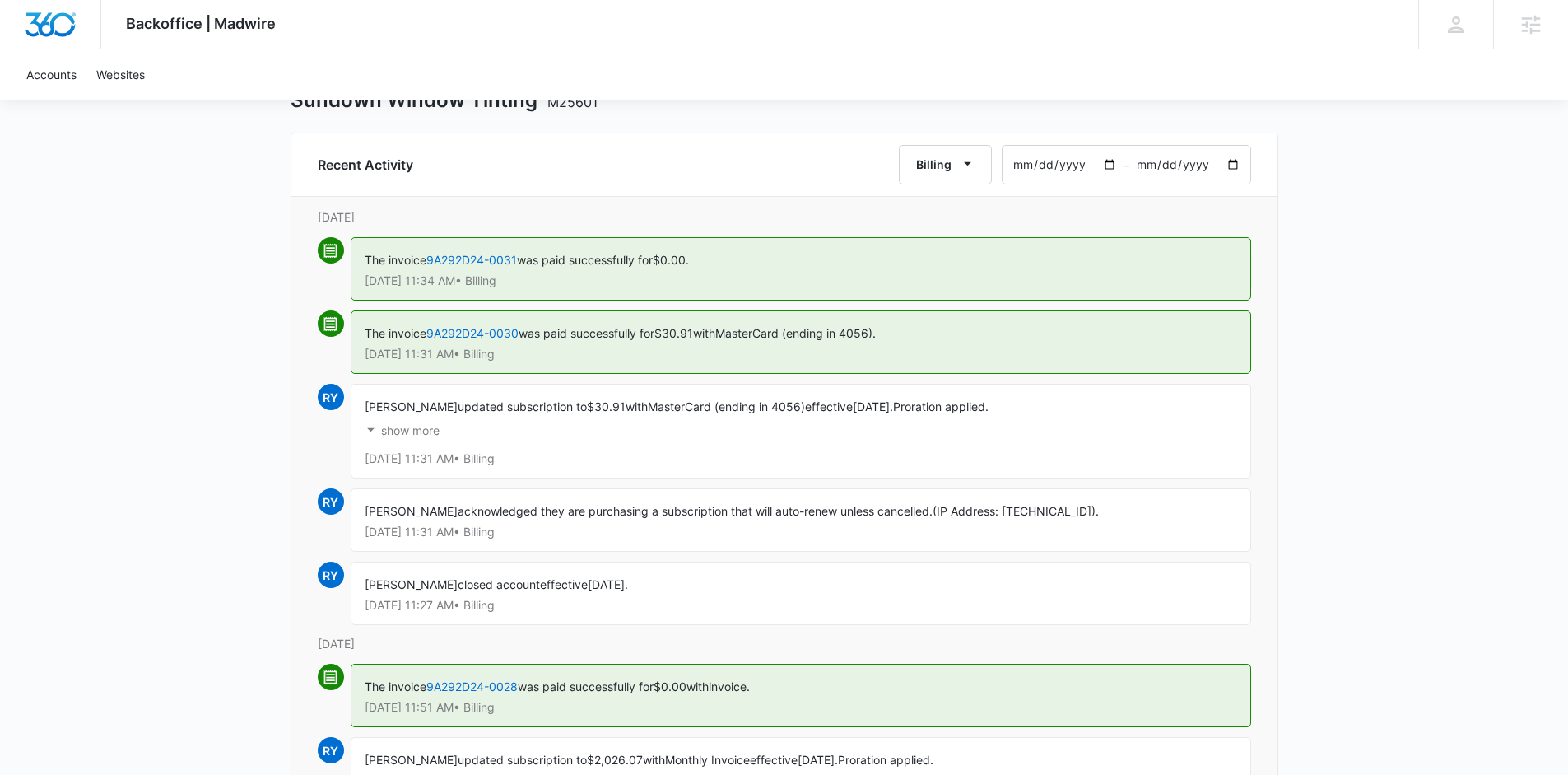
click at [412, 430] on p "show more" at bounding box center [410, 430] width 58 height 11
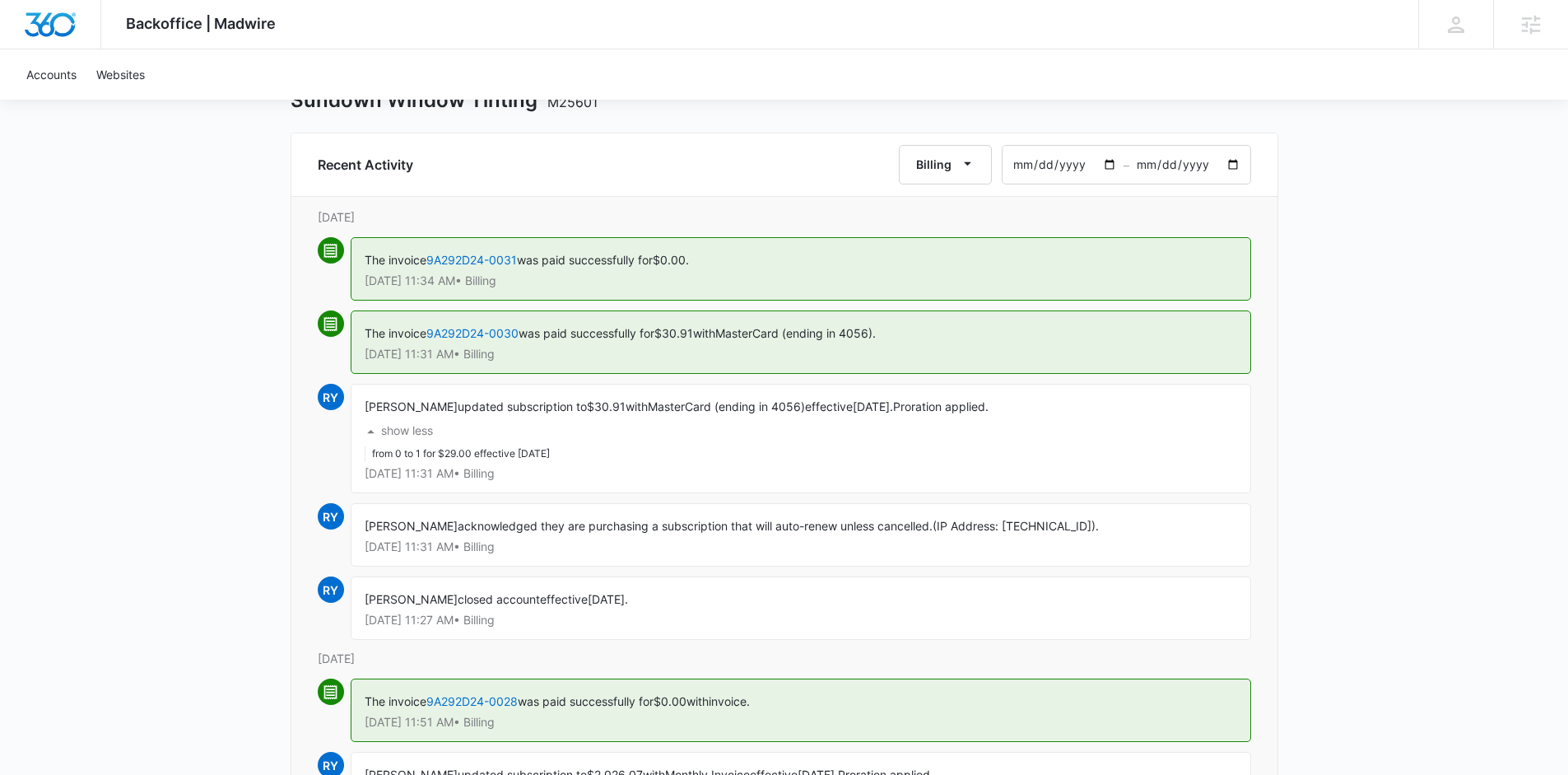
click at [414, 430] on p "show less" at bounding box center [407, 430] width 52 height 11
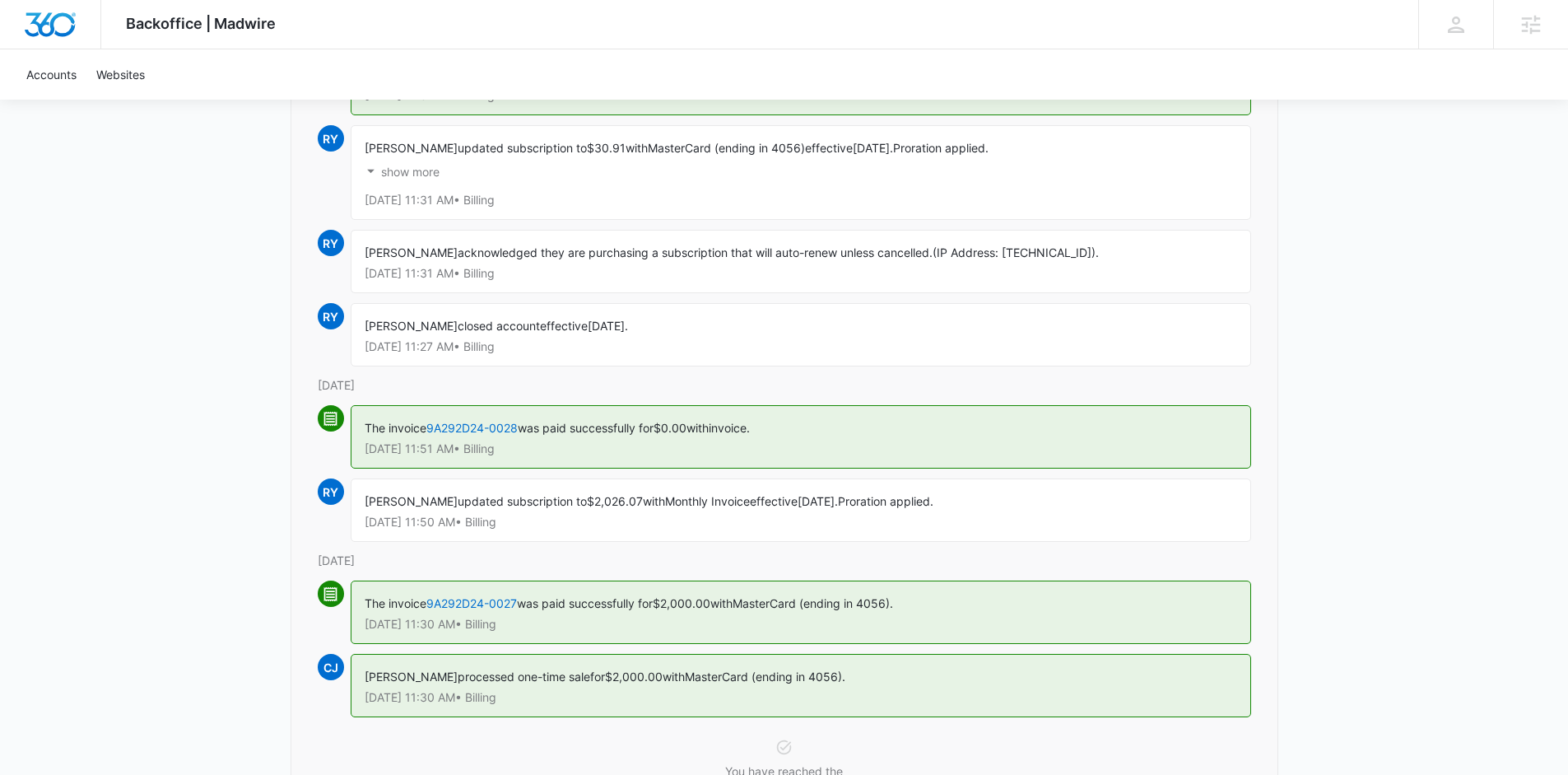
scroll to position [364, 0]
click at [479, 423] on link "9A292D24-0028" at bounding box center [472, 425] width 92 height 14
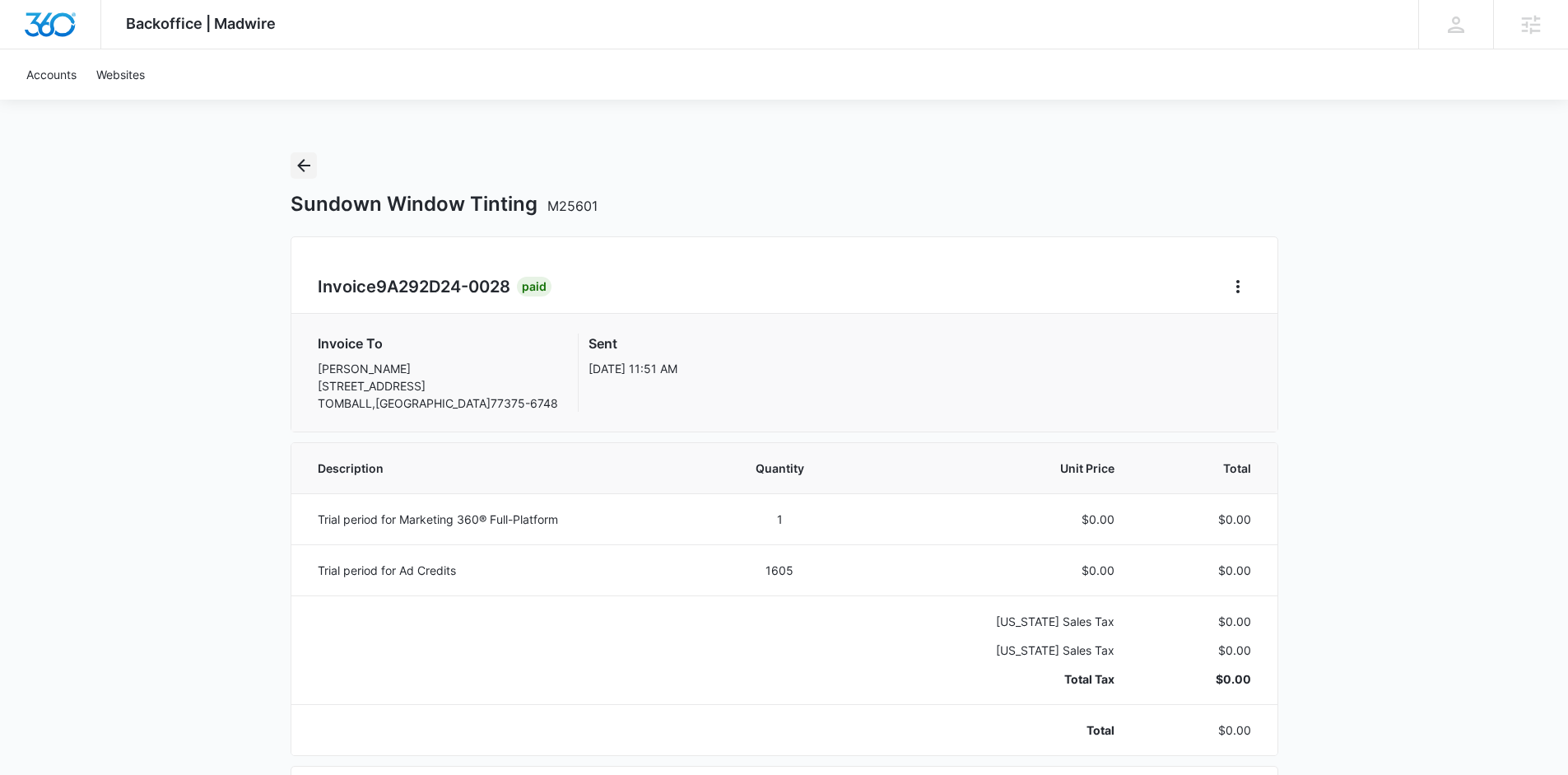
click at [302, 166] on icon "Back" at bounding box center [303, 166] width 13 height 13
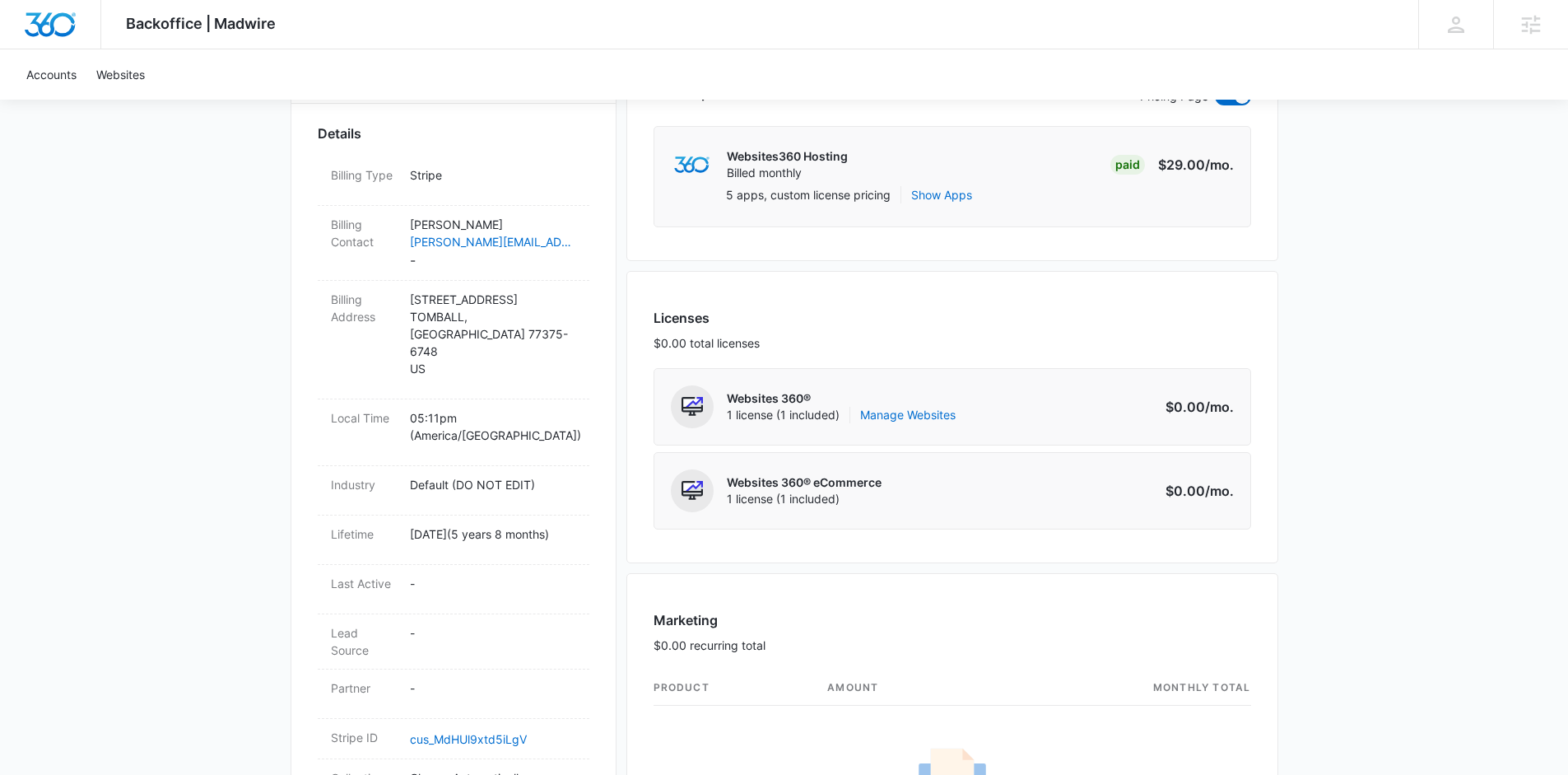
scroll to position [1500, 0]
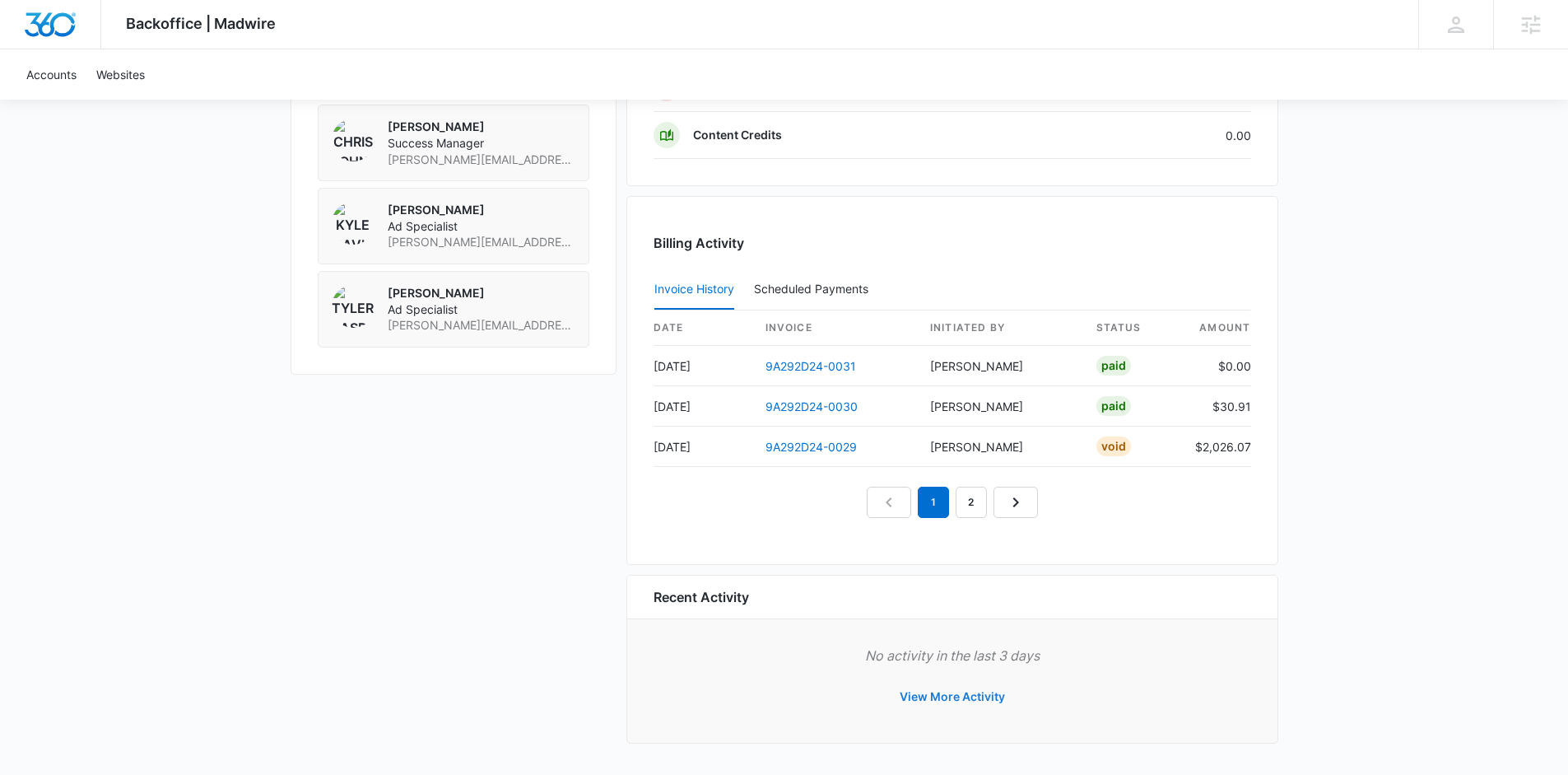
click at [923, 688] on button "View More Activity" at bounding box center [953, 696] width 139 height 39
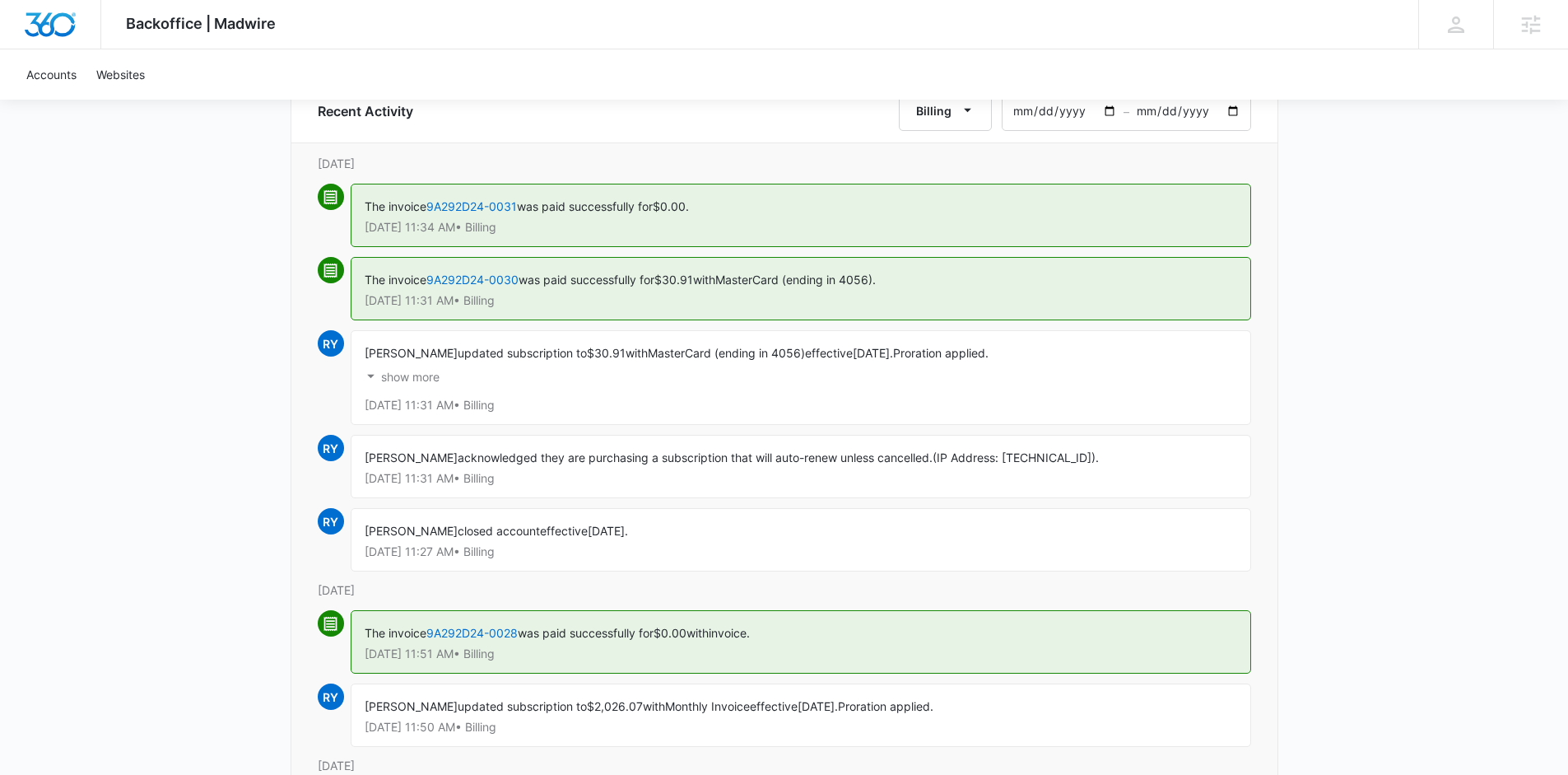
scroll to position [14, 0]
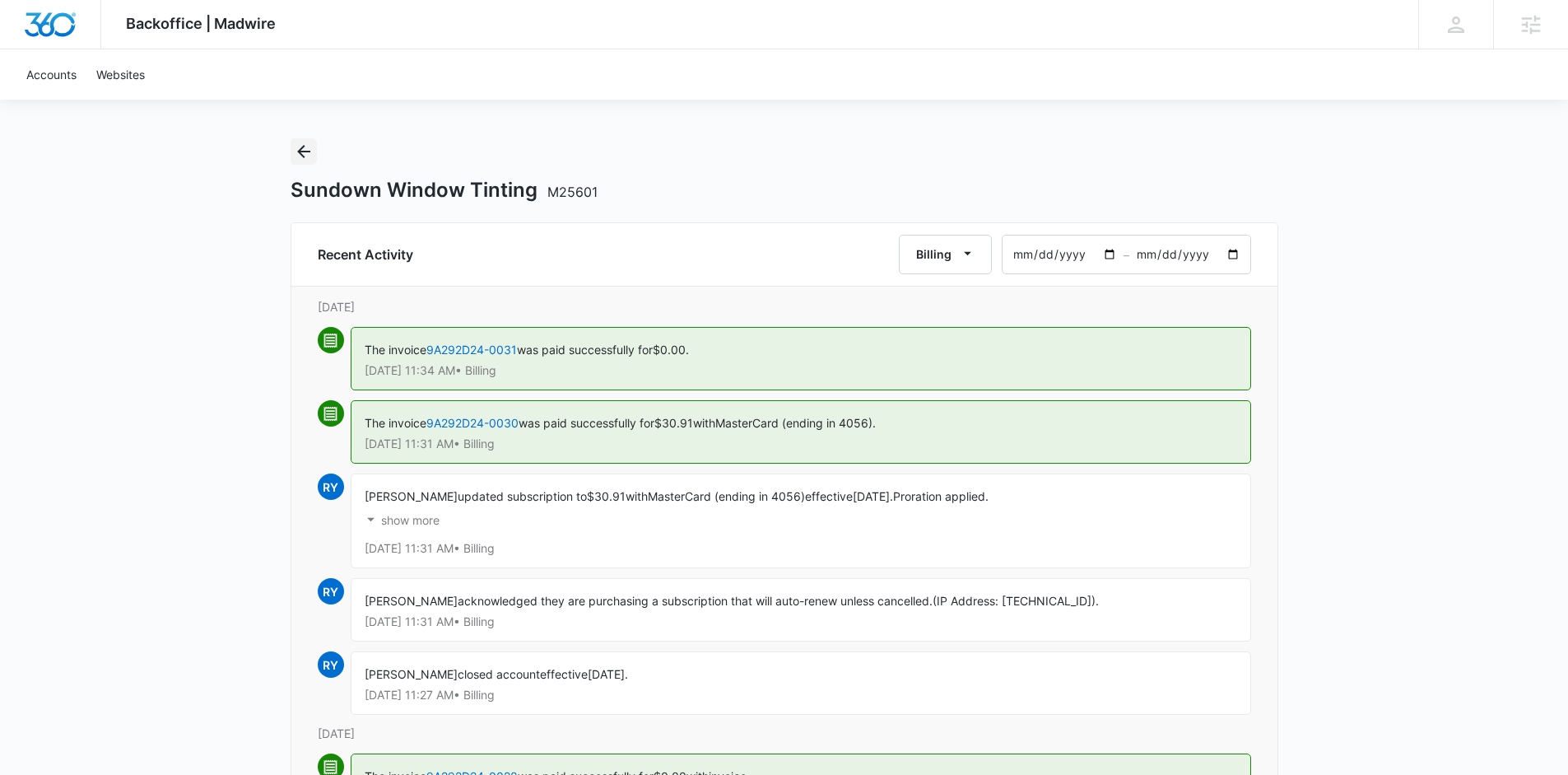
click at [305, 159] on icon "Back" at bounding box center [303, 151] width 20 height 20
